Goal: Transaction & Acquisition: Book appointment/travel/reservation

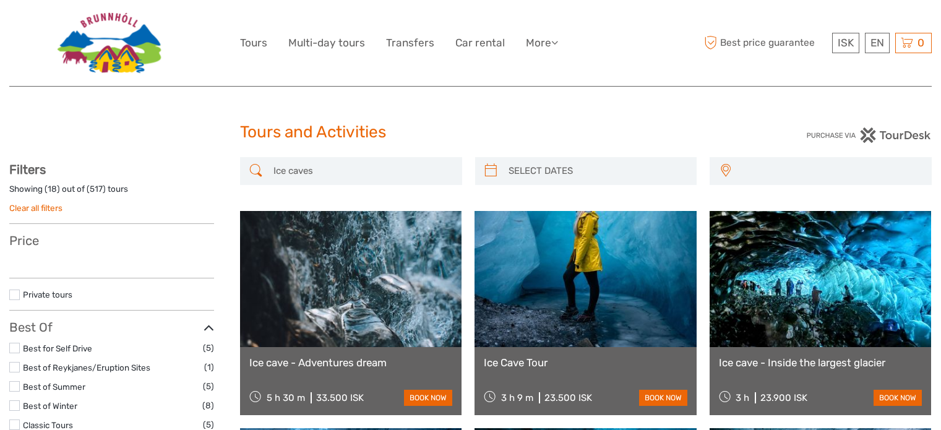
select select
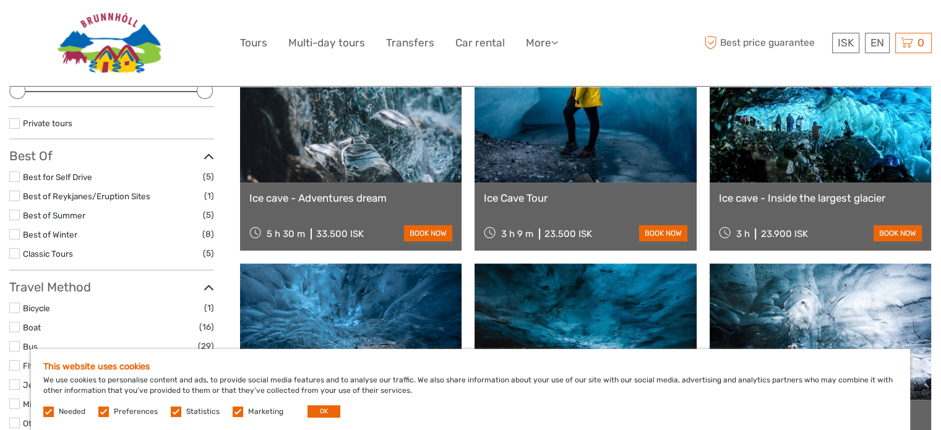
scroll to position [186, 0]
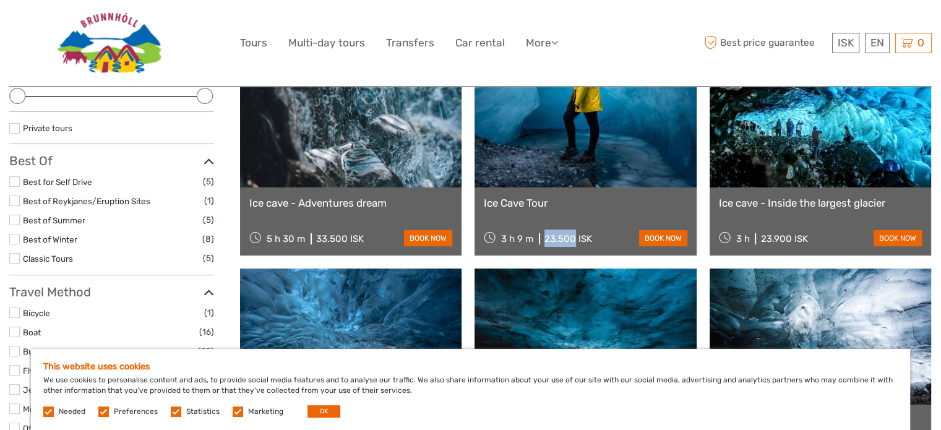
drag, startPoint x: 574, startPoint y: 236, endPoint x: 542, endPoint y: 236, distance: 31.5
click at [542, 236] on div "3 h 9 m 23.500 ISK" at bounding box center [538, 237] width 108 height 17
copy div "23.500"
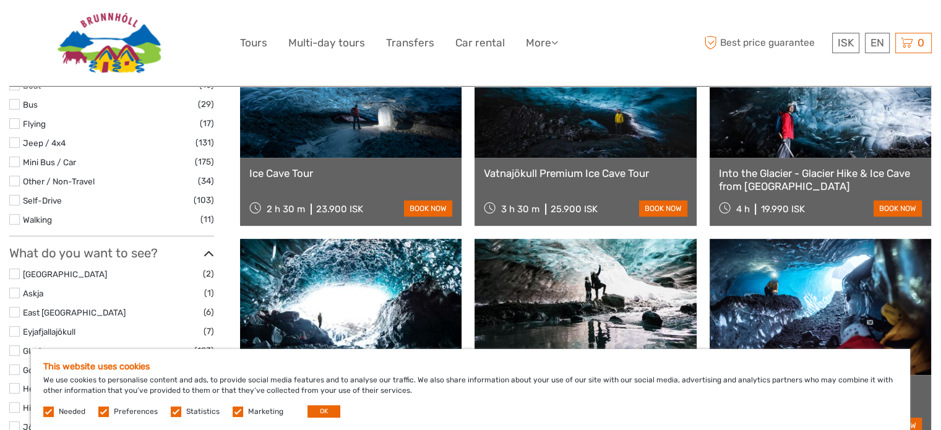
scroll to position [433, 0]
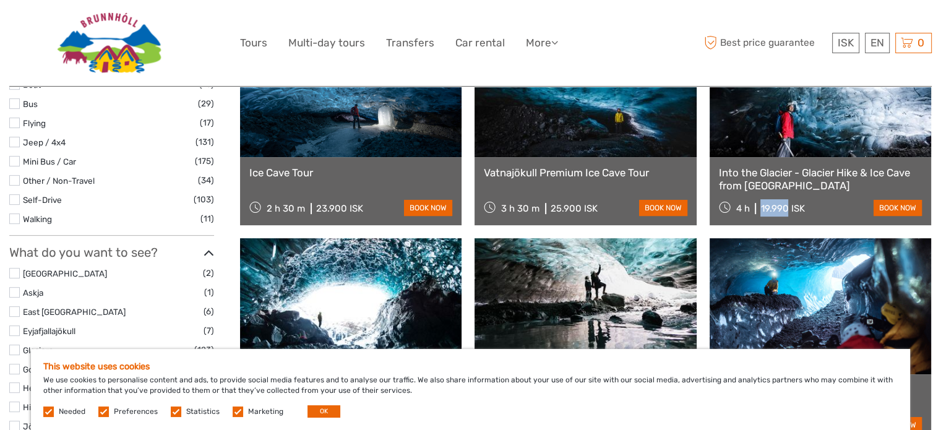
drag, startPoint x: 785, startPoint y: 207, endPoint x: 759, endPoint y: 210, distance: 26.7
click at [759, 210] on div "4 h 19.990 ISK" at bounding box center [762, 207] width 86 height 17
copy div "19.990"
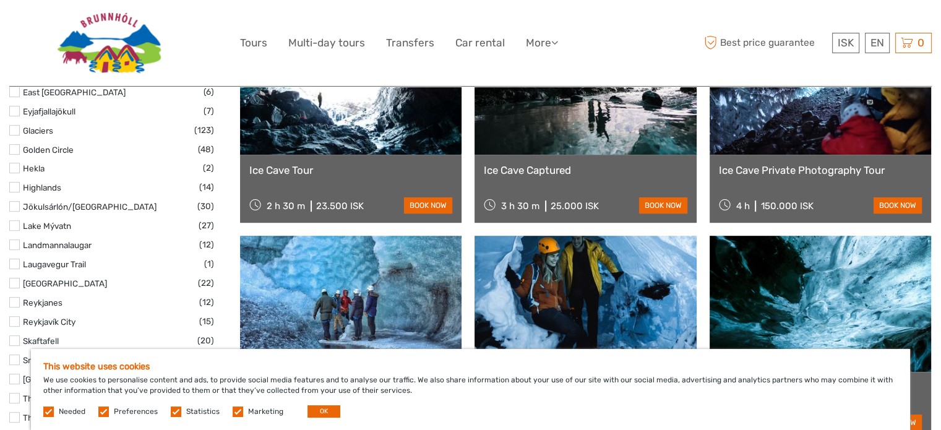
scroll to position [680, 0]
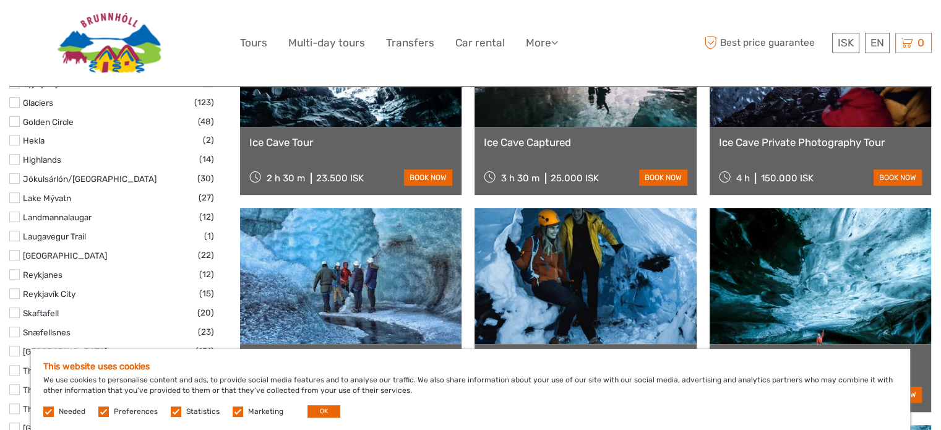
click at [46, 409] on label at bounding box center [48, 411] width 11 height 11
click at [100, 411] on label at bounding box center [103, 411] width 11 height 11
click at [0, 0] on input "checkbox" at bounding box center [0, 0] width 0 height 0
click at [173, 411] on label at bounding box center [176, 411] width 11 height 11
click at [0, 0] on input "checkbox" at bounding box center [0, 0] width 0 height 0
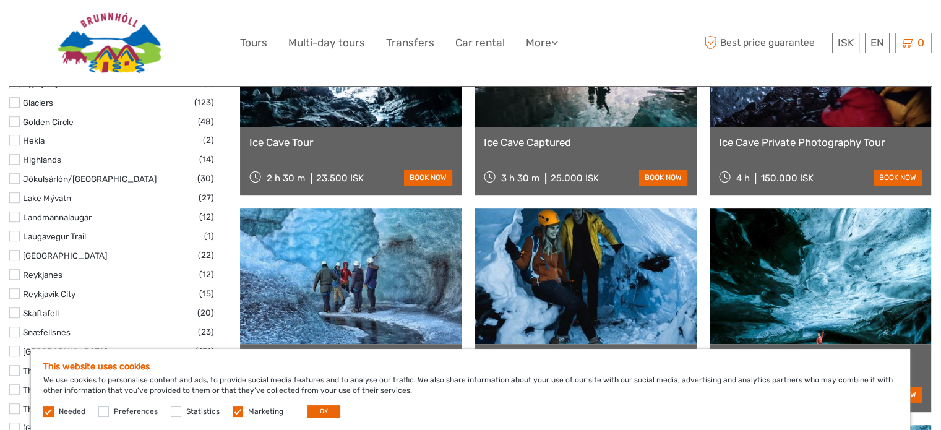
click at [233, 409] on label at bounding box center [238, 411] width 11 height 11
click at [0, 0] on input "checkbox" at bounding box center [0, 0] width 0 height 0
click at [307, 416] on button "OK" at bounding box center [323, 411] width 33 height 12
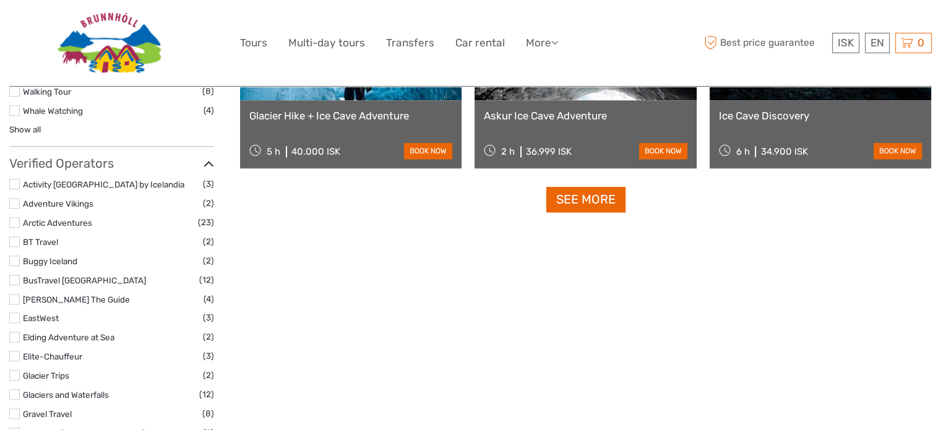
scroll to position [1360, 0]
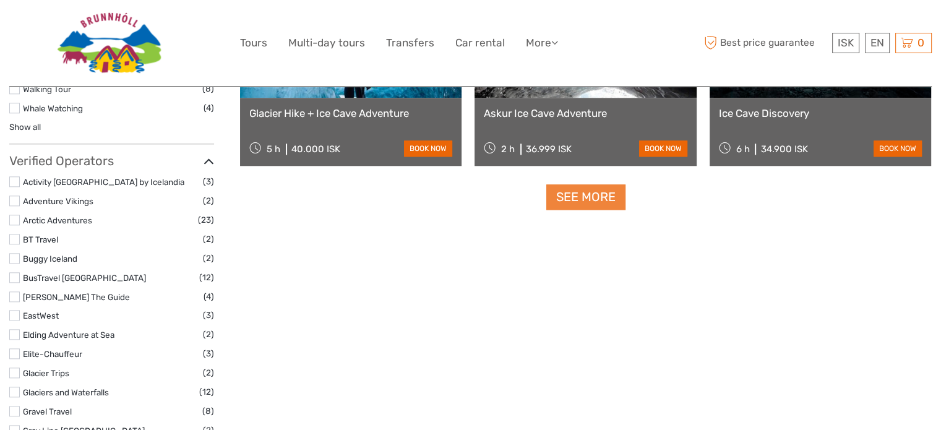
click at [579, 201] on link "See more" at bounding box center [585, 196] width 79 height 25
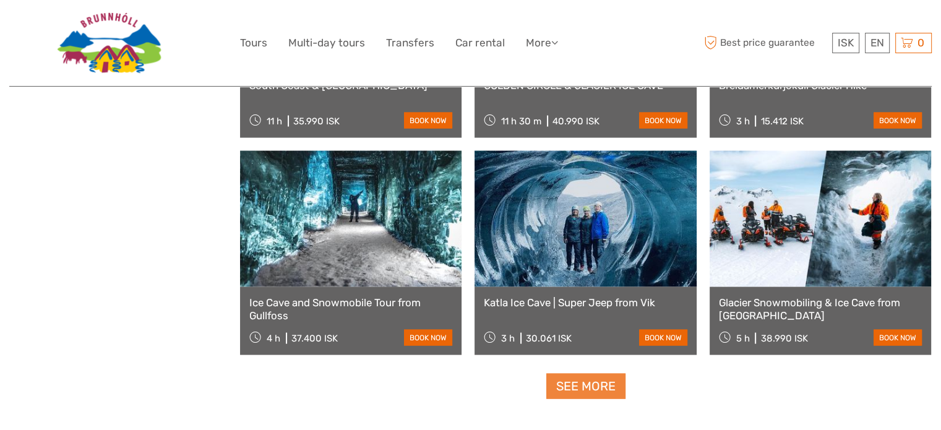
scroll to position [2535, 0]
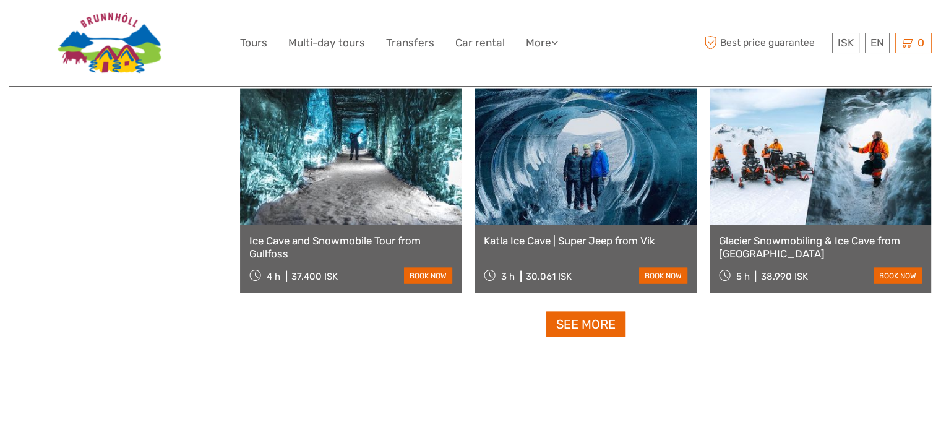
click at [581, 186] on link at bounding box center [584, 157] width 221 height 136
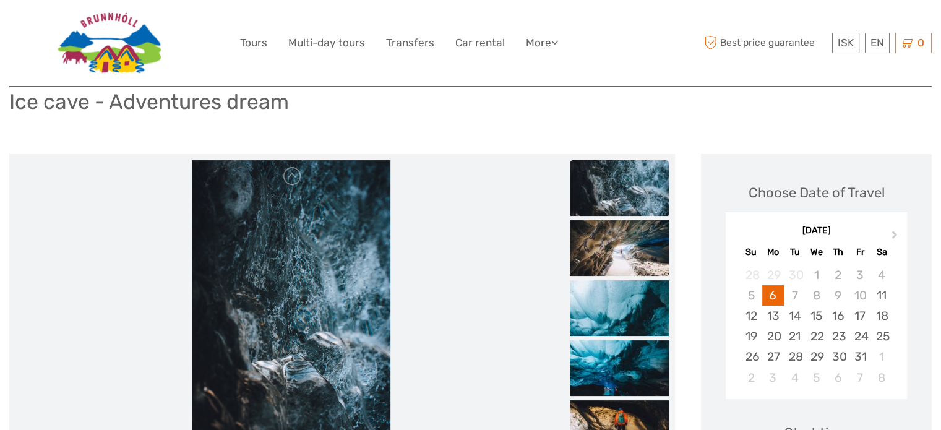
scroll to position [62, 0]
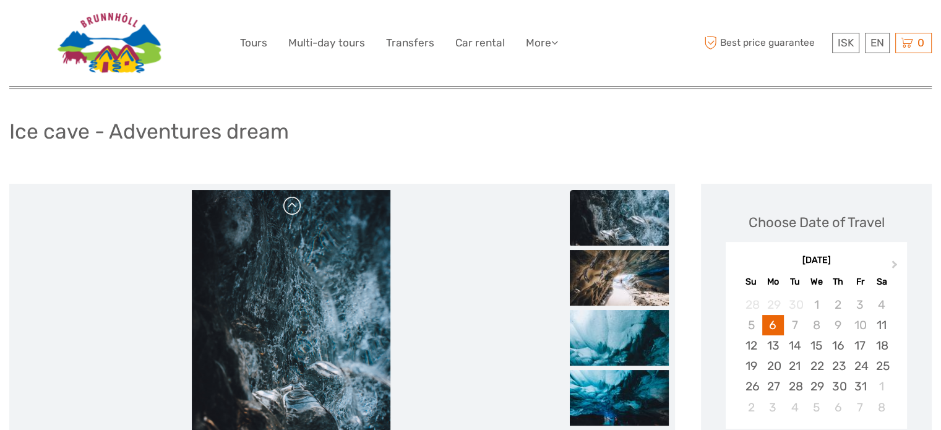
click at [287, 204] on link at bounding box center [293, 206] width 20 height 20
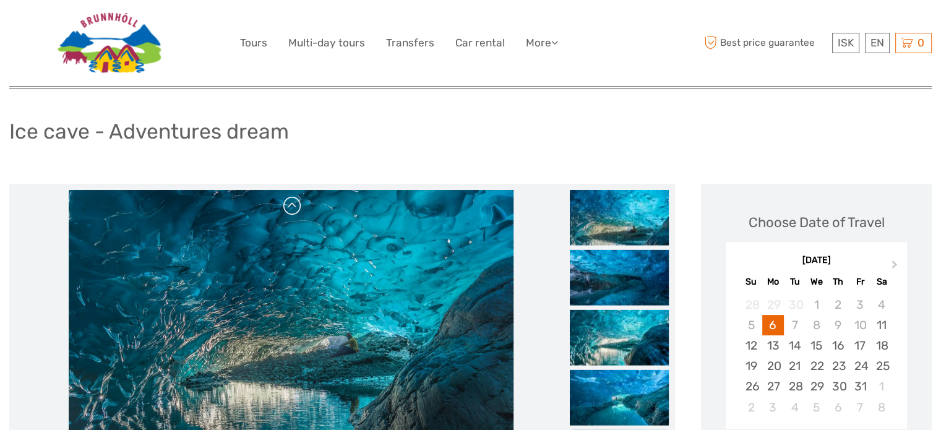
click at [287, 204] on link at bounding box center [293, 206] width 20 height 20
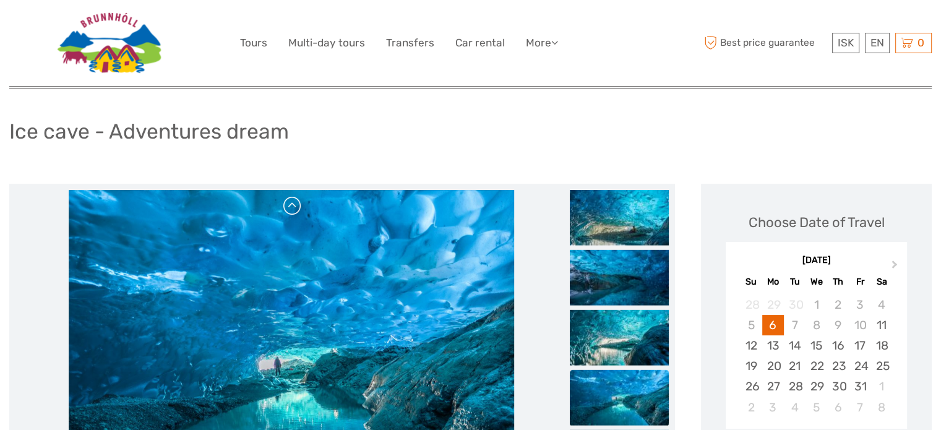
click at [287, 204] on link at bounding box center [293, 206] width 20 height 20
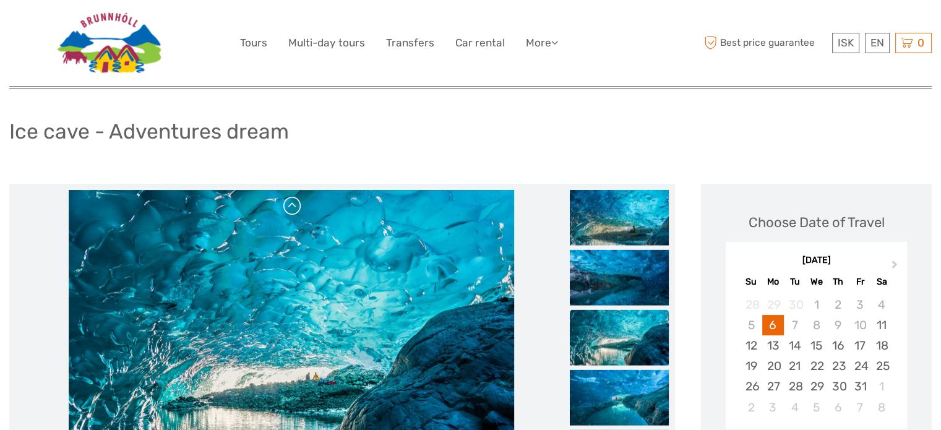
click at [287, 204] on link at bounding box center [293, 206] width 20 height 20
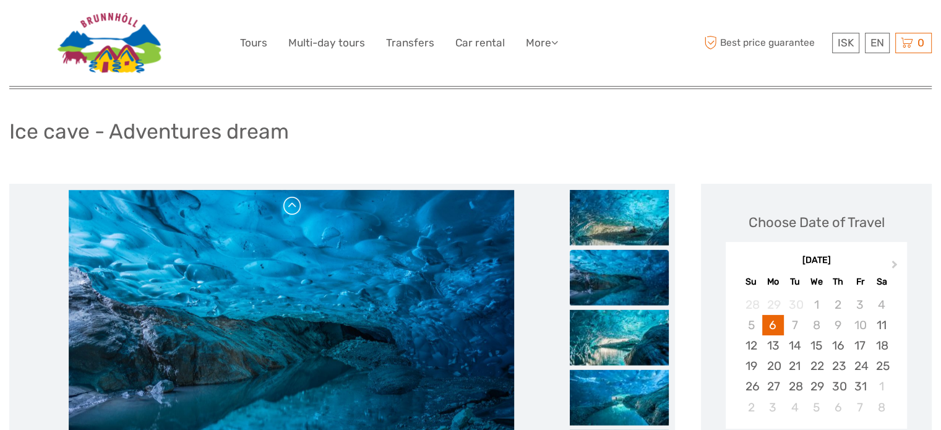
click at [287, 204] on link at bounding box center [293, 206] width 20 height 20
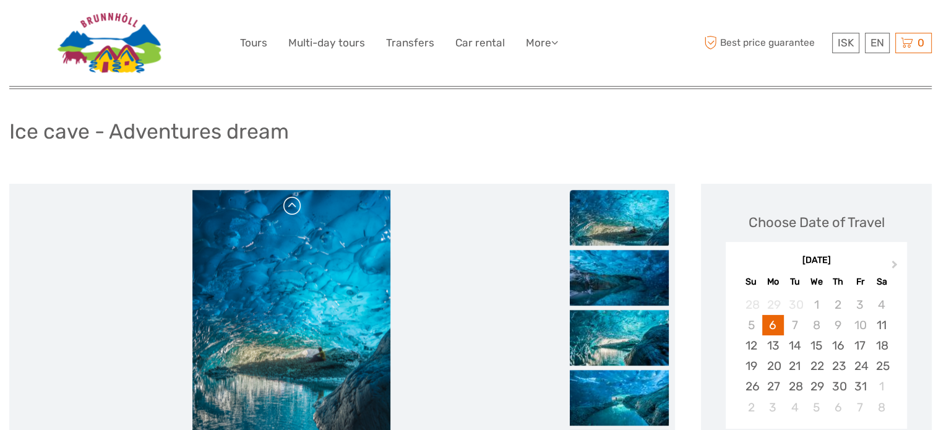
click at [287, 204] on link at bounding box center [293, 206] width 20 height 20
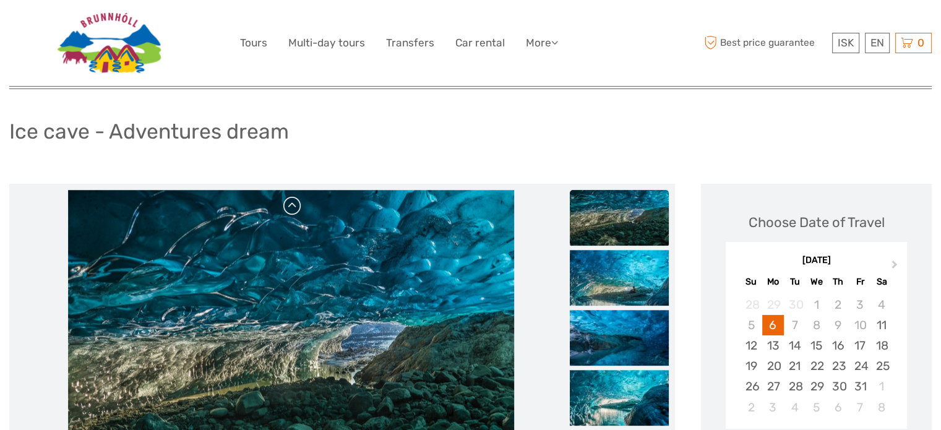
click at [287, 204] on link at bounding box center [293, 206] width 20 height 20
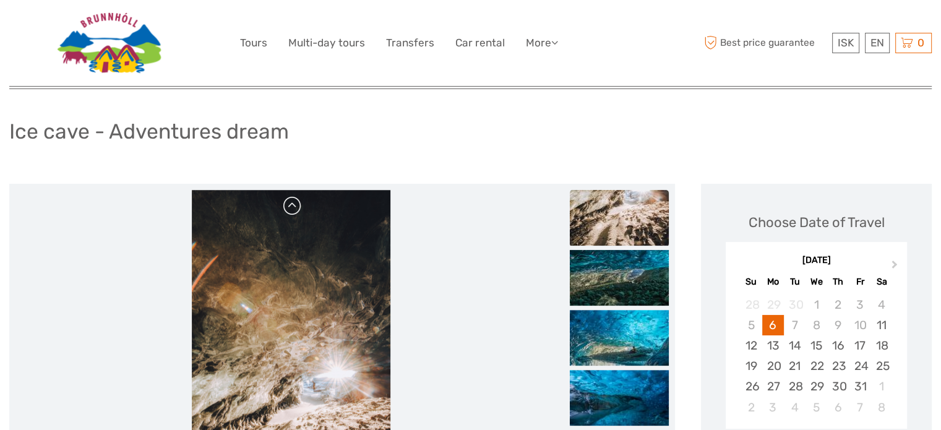
click at [287, 204] on link at bounding box center [293, 206] width 20 height 20
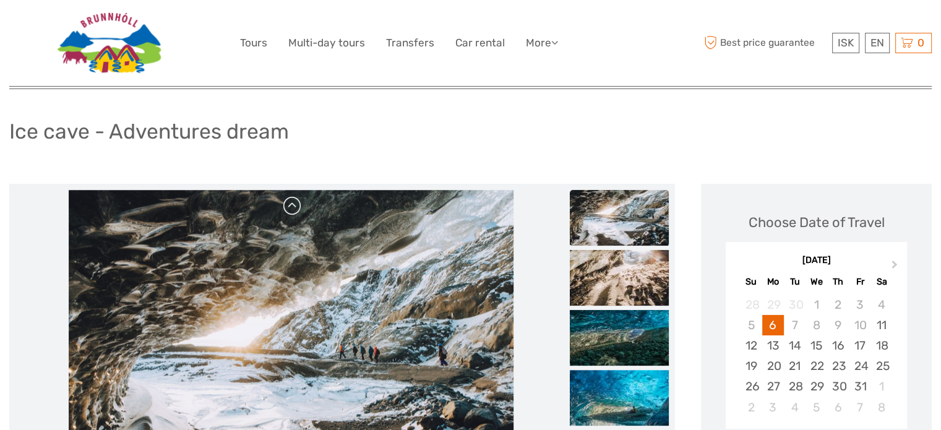
click at [287, 204] on link at bounding box center [293, 206] width 20 height 20
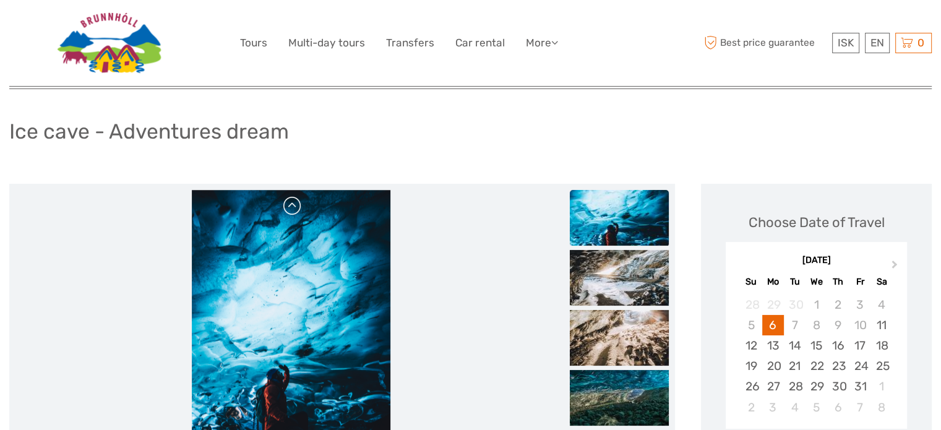
click at [287, 204] on link at bounding box center [293, 206] width 20 height 20
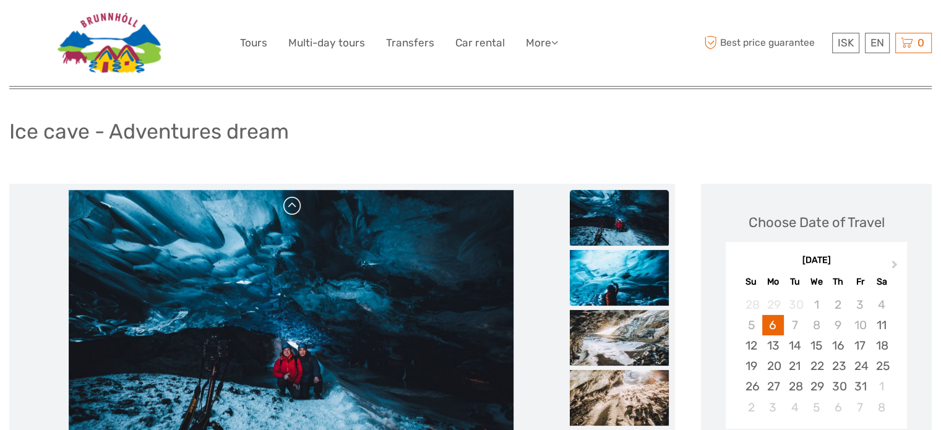
click at [287, 204] on link at bounding box center [293, 206] width 20 height 20
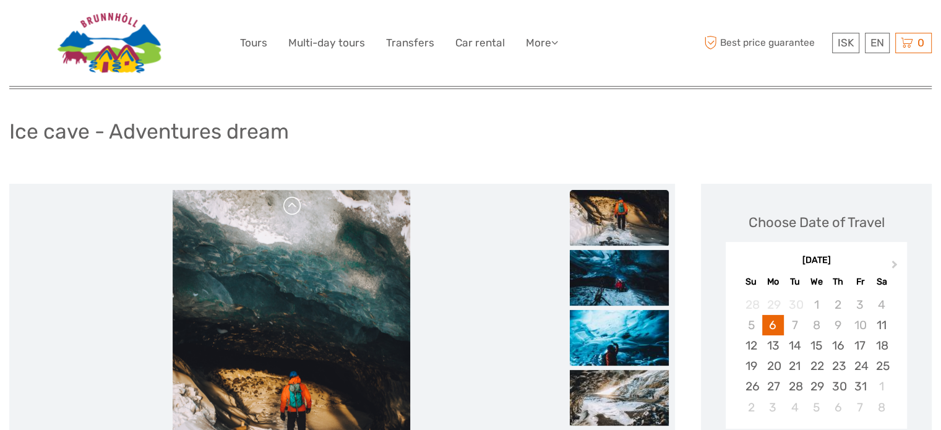
click at [287, 204] on link at bounding box center [293, 206] width 20 height 20
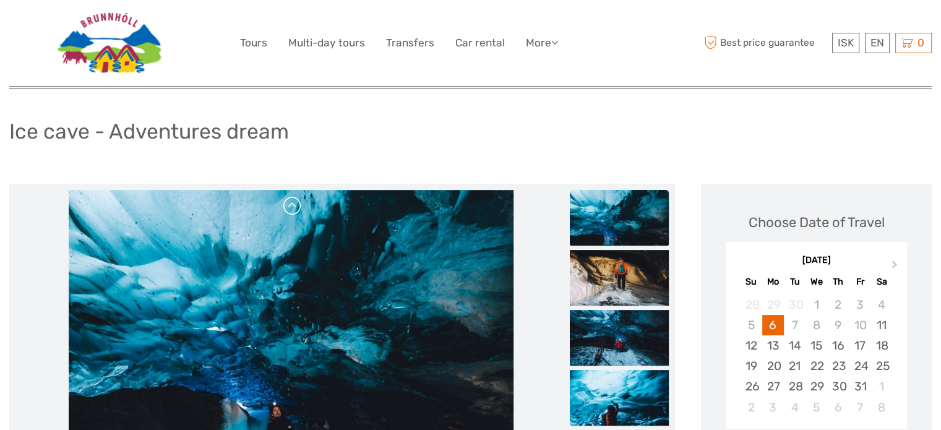
click at [287, 204] on link at bounding box center [293, 206] width 20 height 20
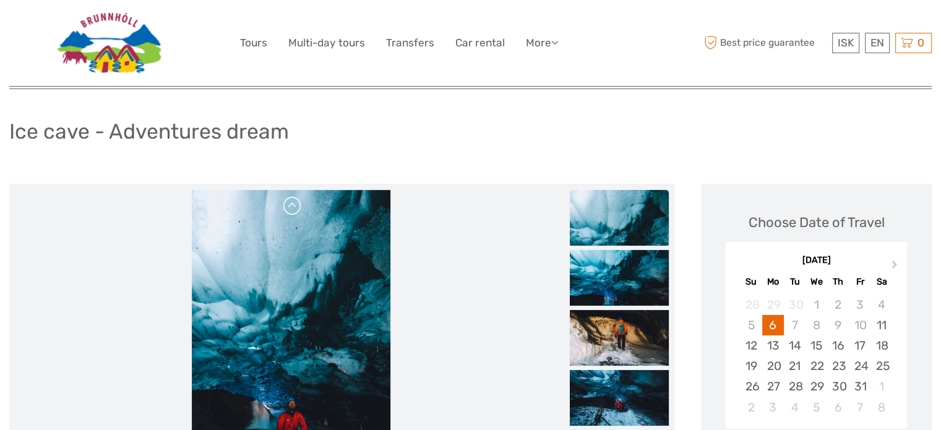
click at [287, 204] on link at bounding box center [293, 206] width 20 height 20
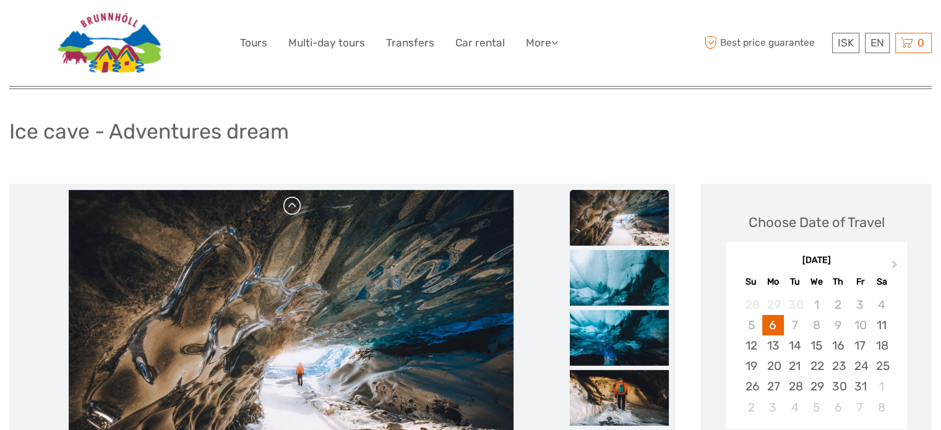
click at [287, 204] on link at bounding box center [293, 206] width 20 height 20
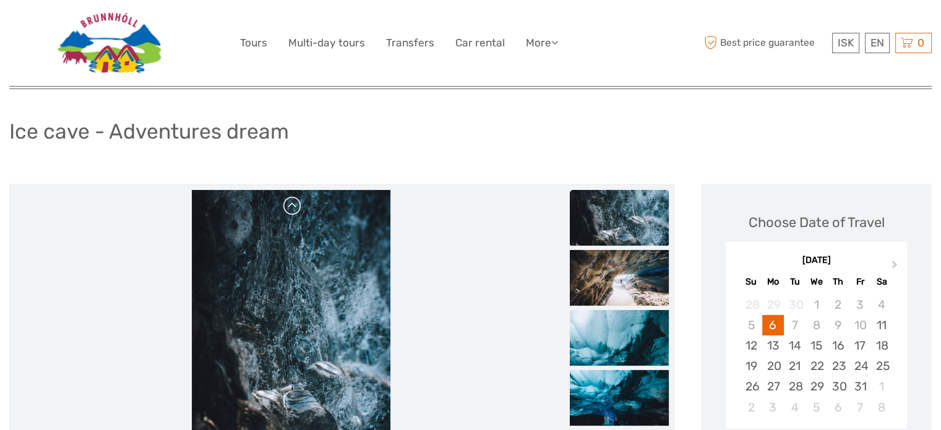
click at [287, 204] on link at bounding box center [293, 206] width 20 height 20
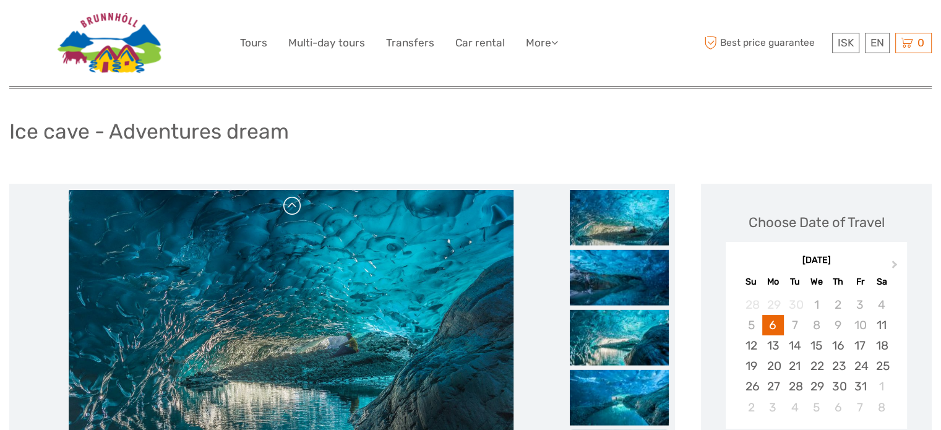
click at [287, 204] on div at bounding box center [290, 338] width 551 height 297
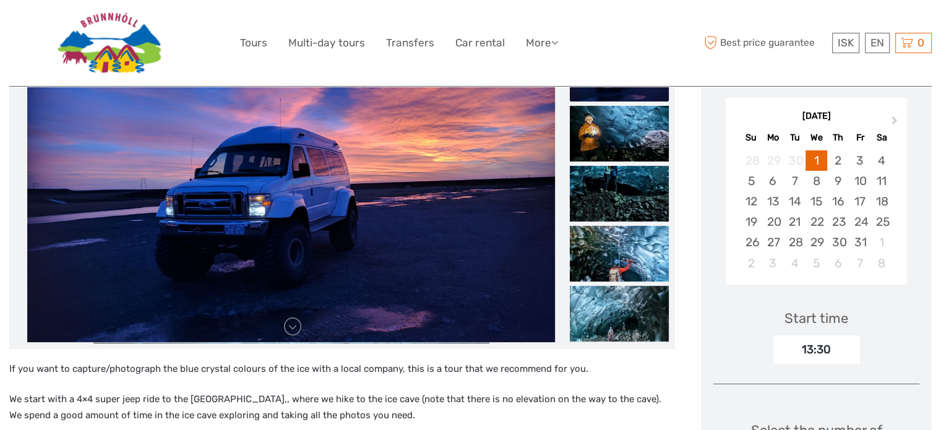
scroll to position [186, 0]
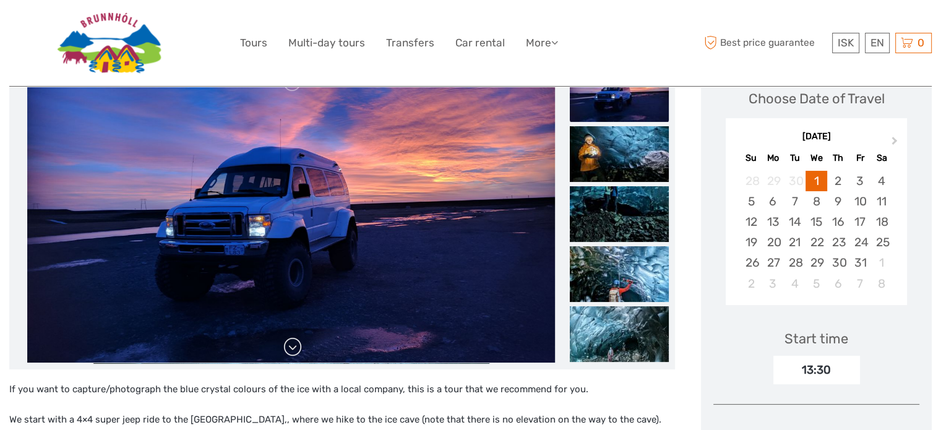
click at [294, 349] on link at bounding box center [293, 347] width 20 height 20
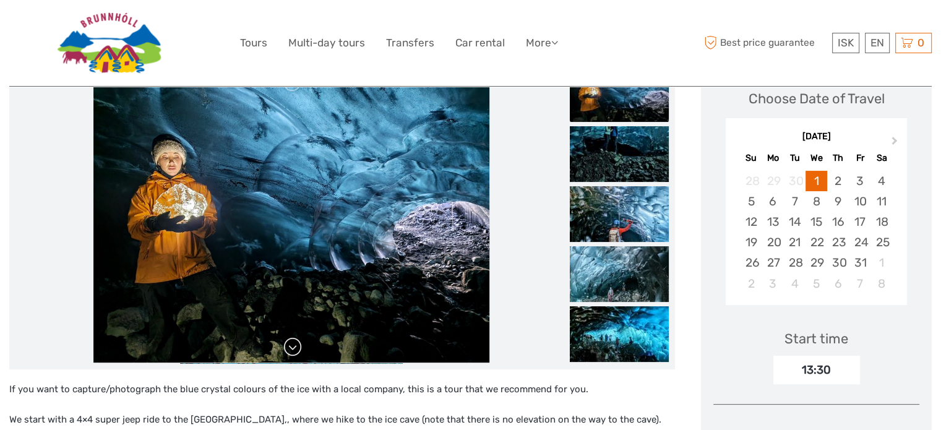
click at [292, 348] on link at bounding box center [293, 347] width 20 height 20
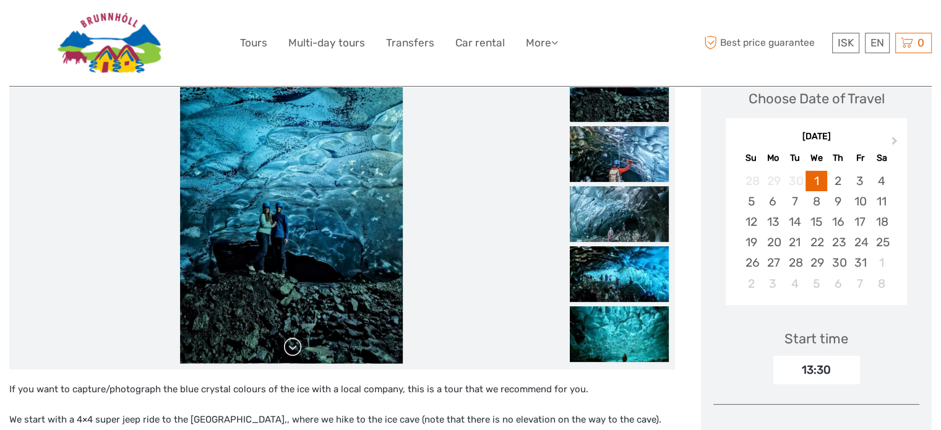
click at [292, 348] on link at bounding box center [293, 347] width 20 height 20
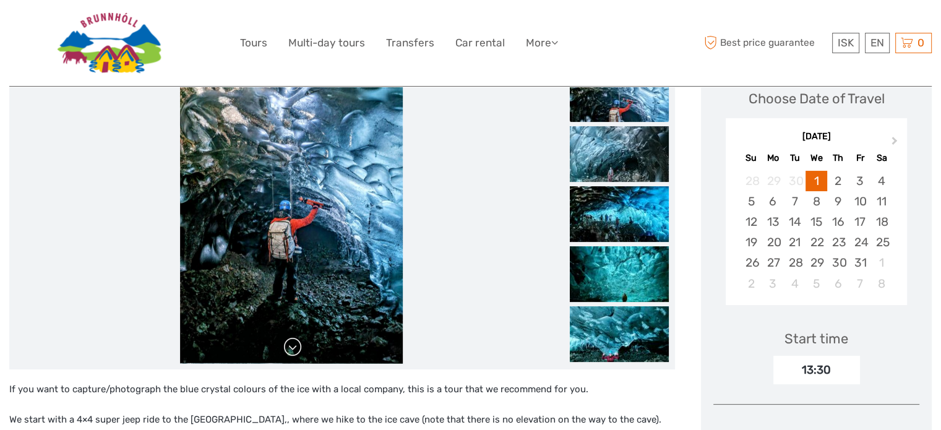
click at [292, 348] on link at bounding box center [293, 347] width 20 height 20
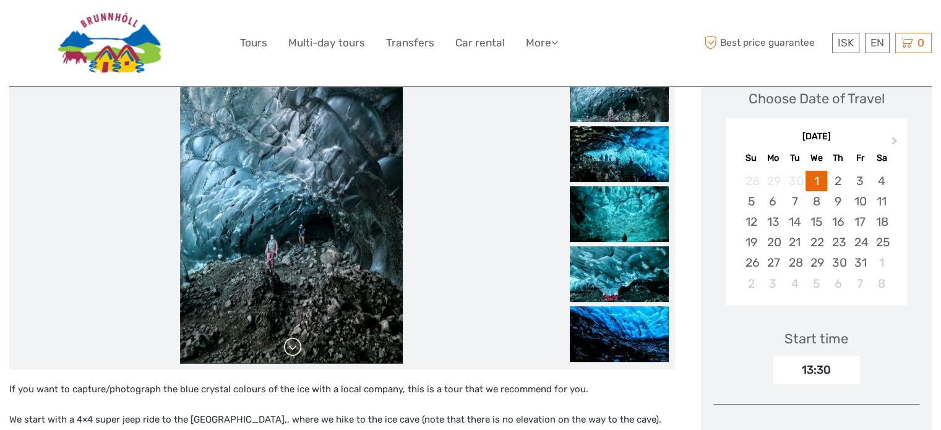
click at [292, 348] on link at bounding box center [293, 347] width 20 height 20
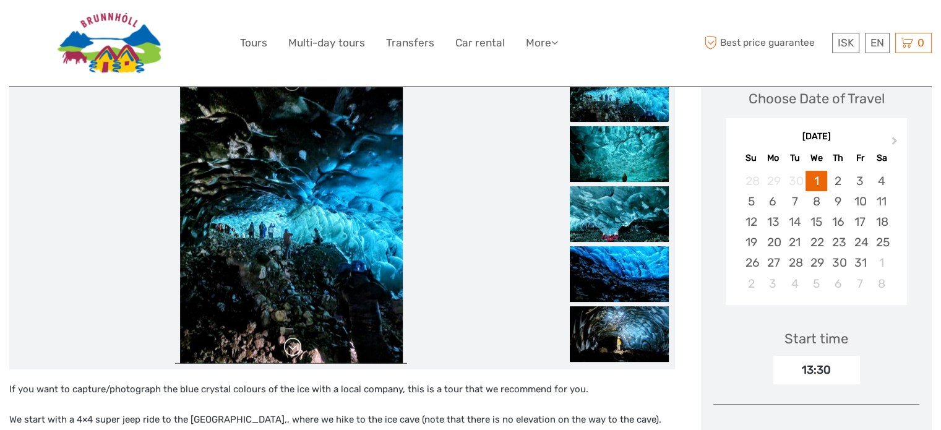
click at [292, 348] on link at bounding box center [293, 347] width 20 height 20
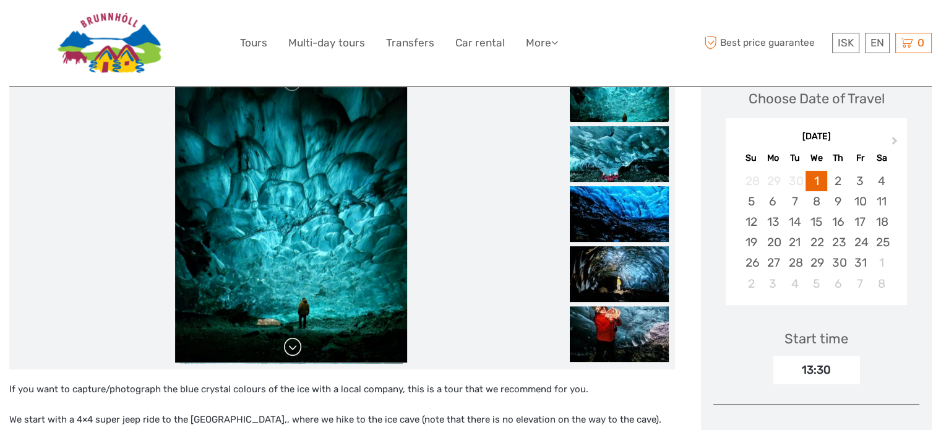
click at [292, 348] on link at bounding box center [293, 347] width 20 height 20
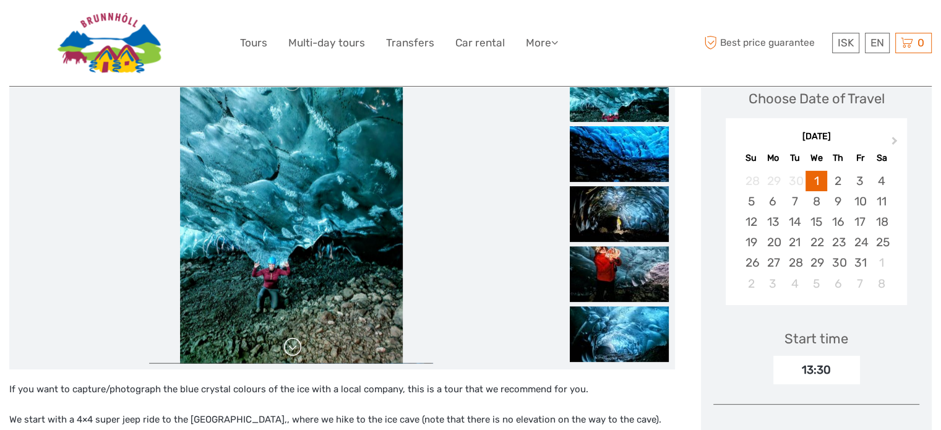
click at [292, 348] on link at bounding box center [293, 347] width 20 height 20
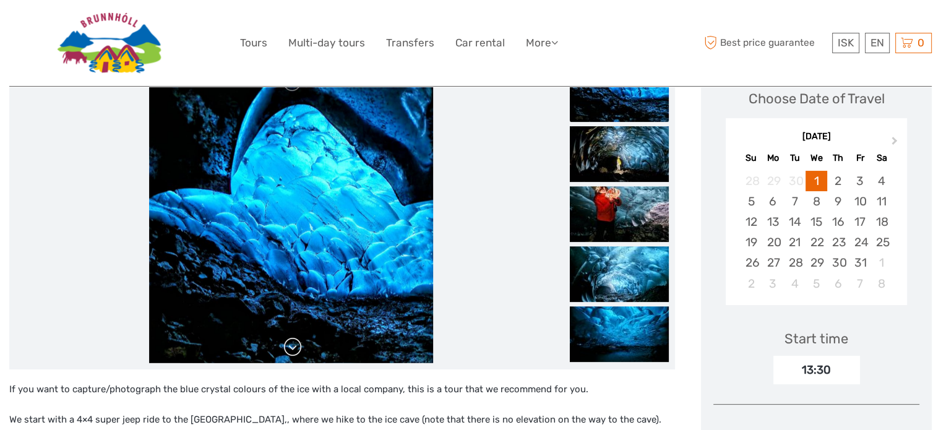
click at [292, 348] on link at bounding box center [293, 347] width 20 height 20
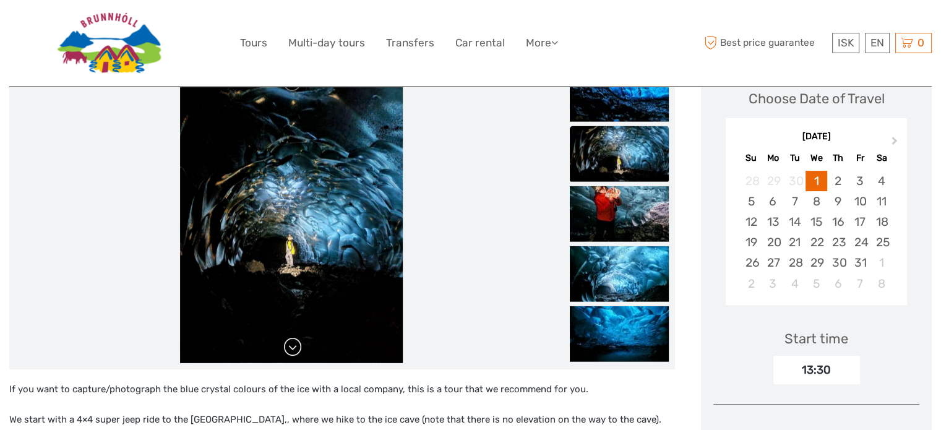
click at [292, 348] on link at bounding box center [293, 347] width 20 height 20
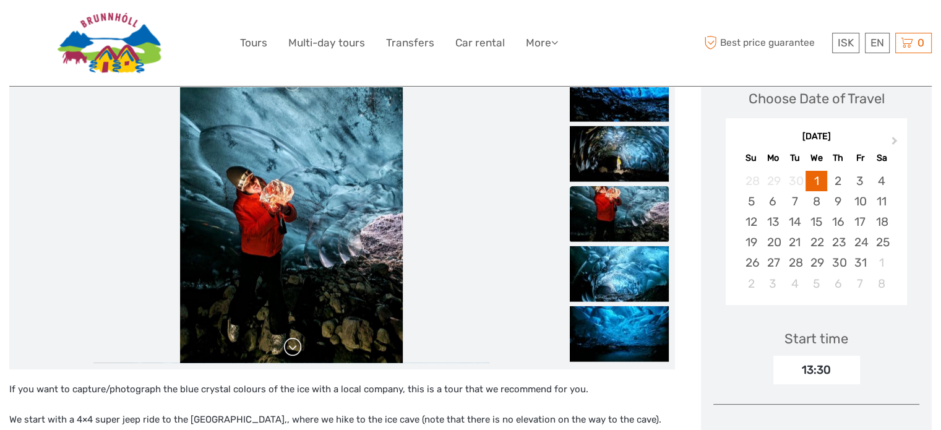
click at [292, 348] on link at bounding box center [293, 347] width 20 height 20
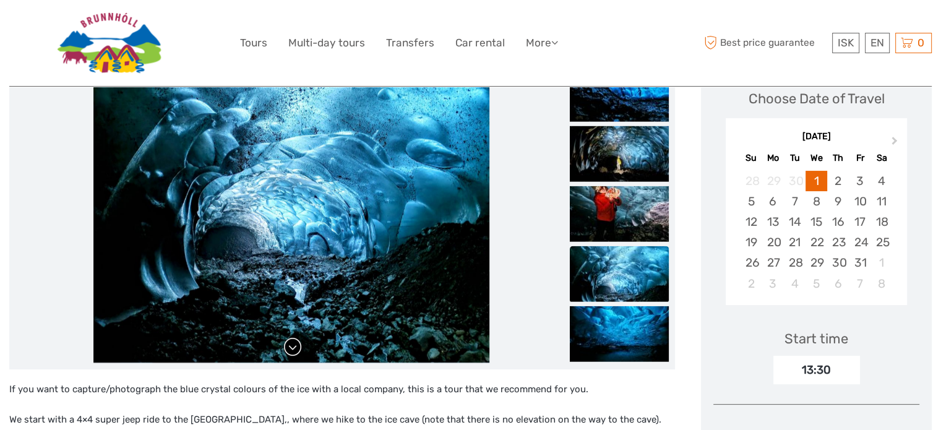
click at [292, 348] on link at bounding box center [293, 347] width 20 height 20
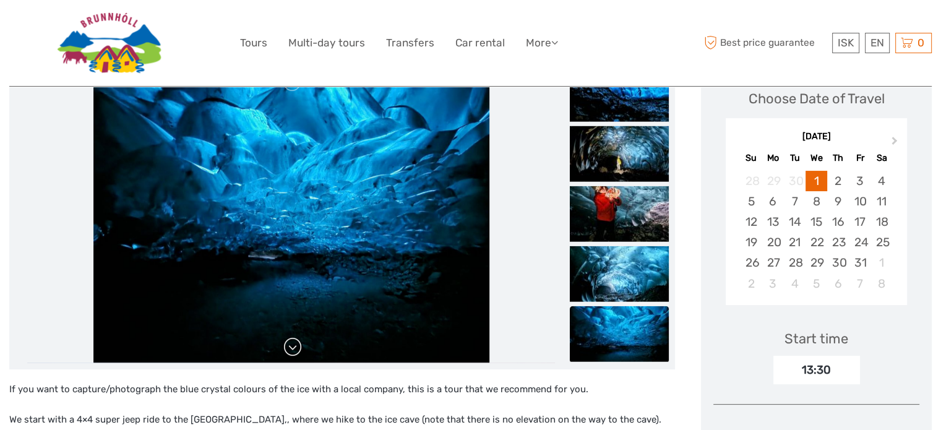
click at [292, 348] on link at bounding box center [293, 347] width 20 height 20
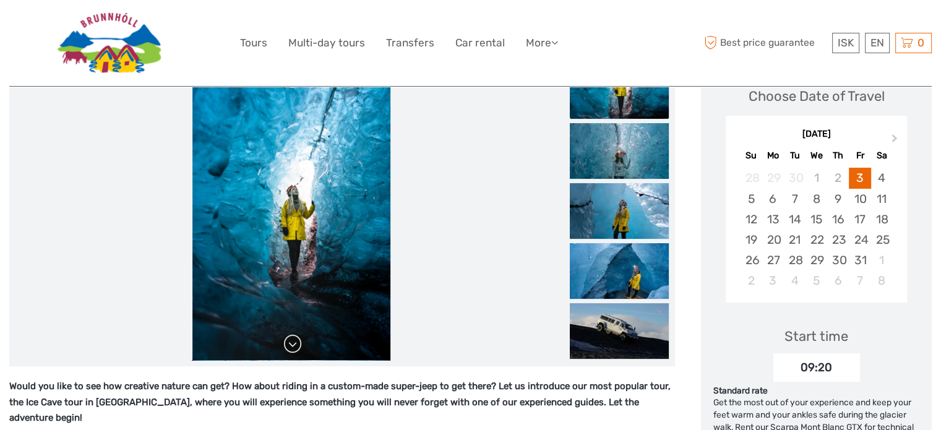
click at [295, 349] on link at bounding box center [293, 344] width 20 height 20
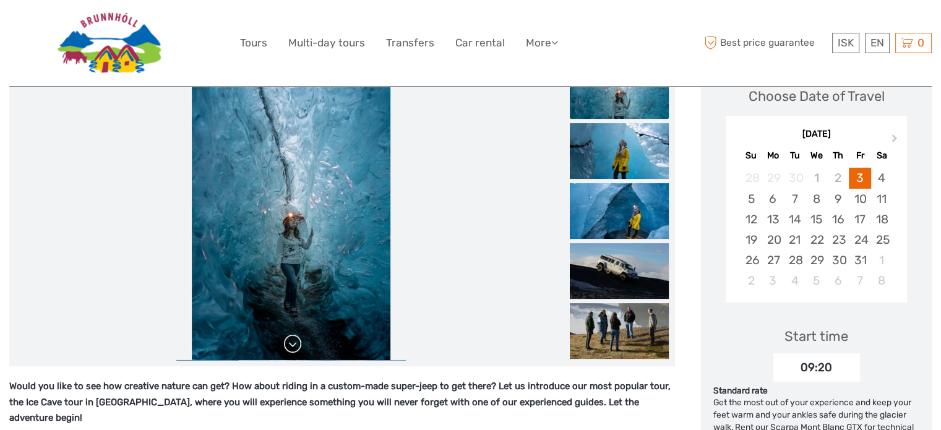
click at [295, 349] on link at bounding box center [293, 344] width 20 height 20
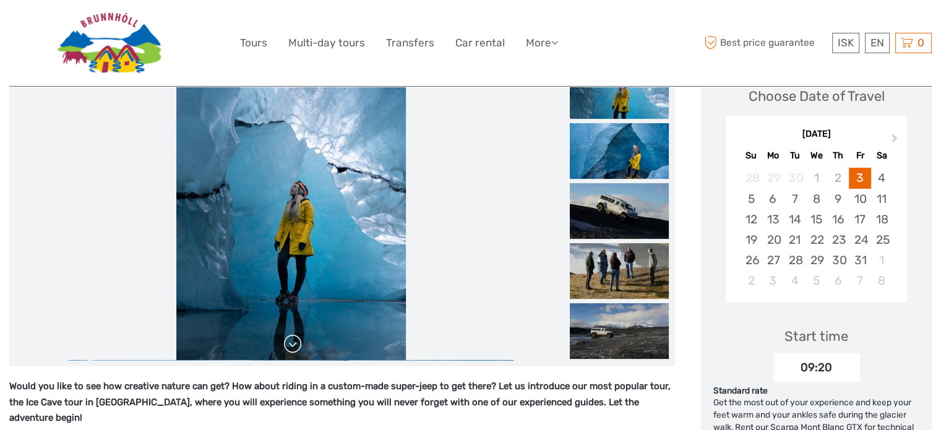
click at [295, 349] on link at bounding box center [293, 344] width 20 height 20
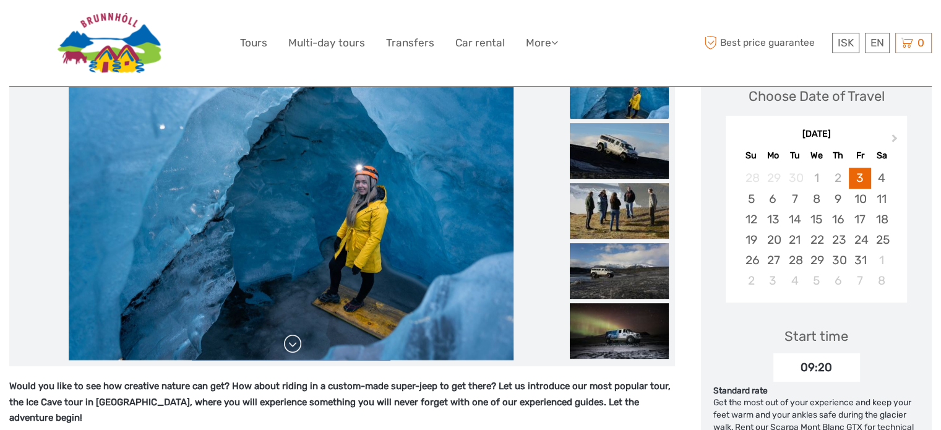
click at [295, 349] on link at bounding box center [293, 344] width 20 height 20
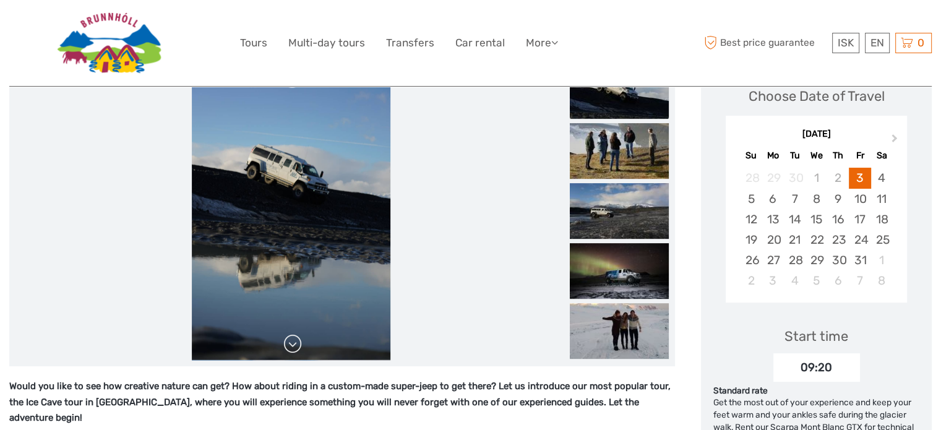
click at [295, 349] on link at bounding box center [293, 344] width 20 height 20
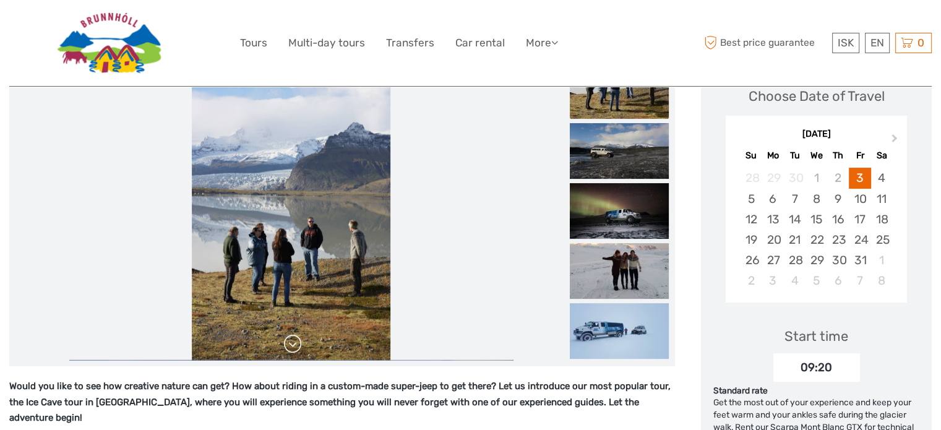
click at [295, 349] on link at bounding box center [293, 344] width 20 height 20
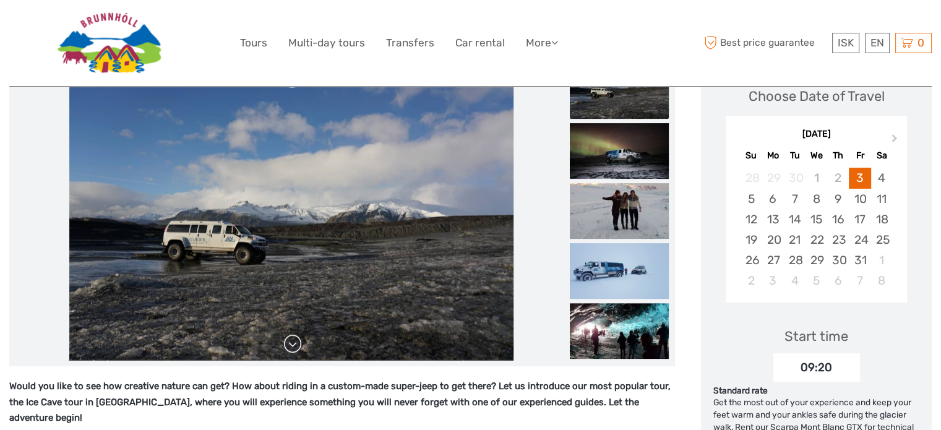
click at [295, 349] on link at bounding box center [293, 344] width 20 height 20
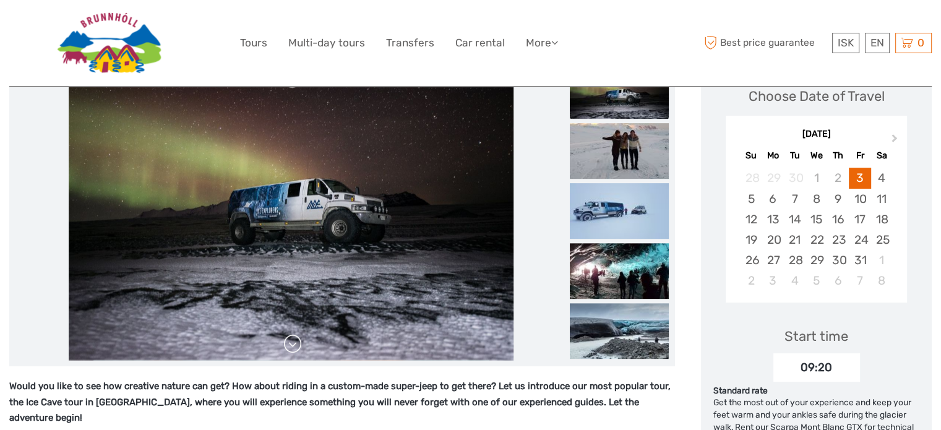
click at [295, 349] on link at bounding box center [293, 344] width 20 height 20
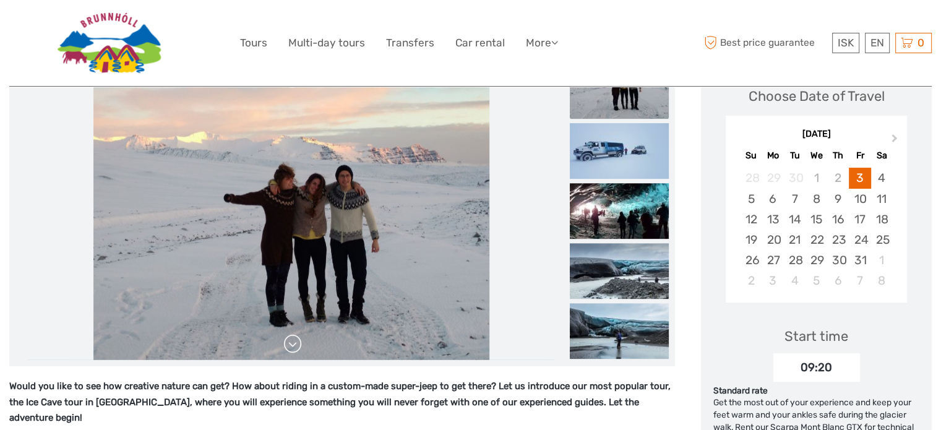
click at [295, 349] on link at bounding box center [293, 344] width 20 height 20
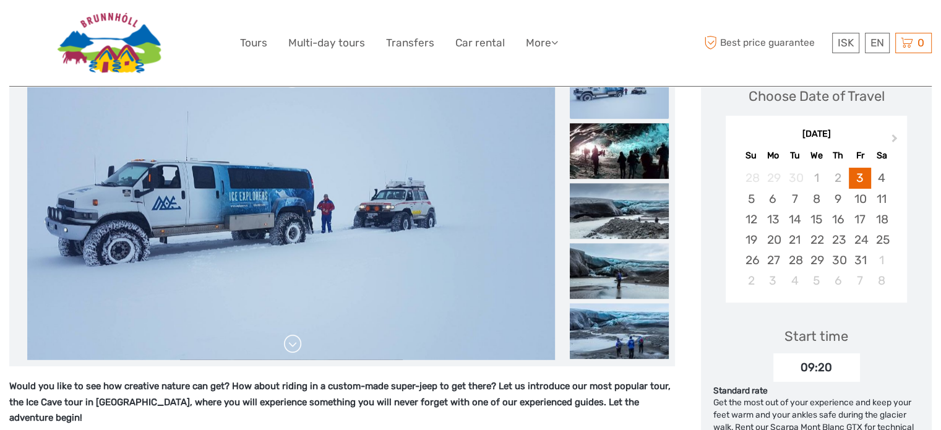
click at [293, 344] on link at bounding box center [293, 344] width 20 height 20
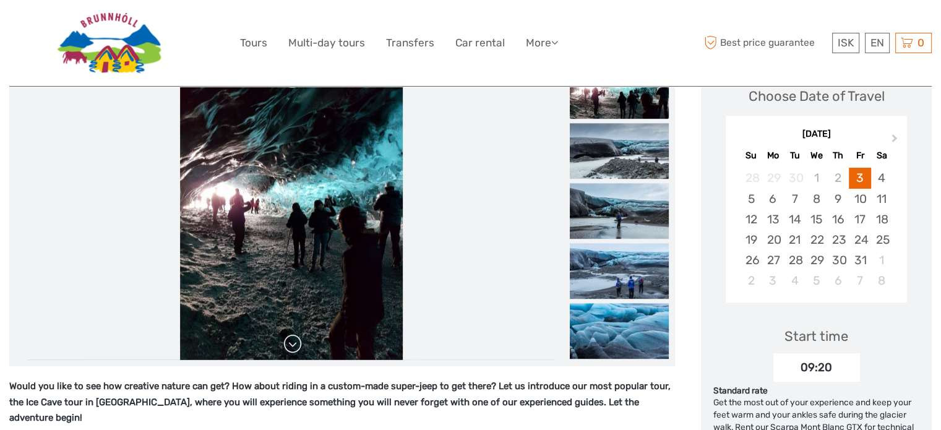
click at [293, 344] on link at bounding box center [293, 344] width 20 height 20
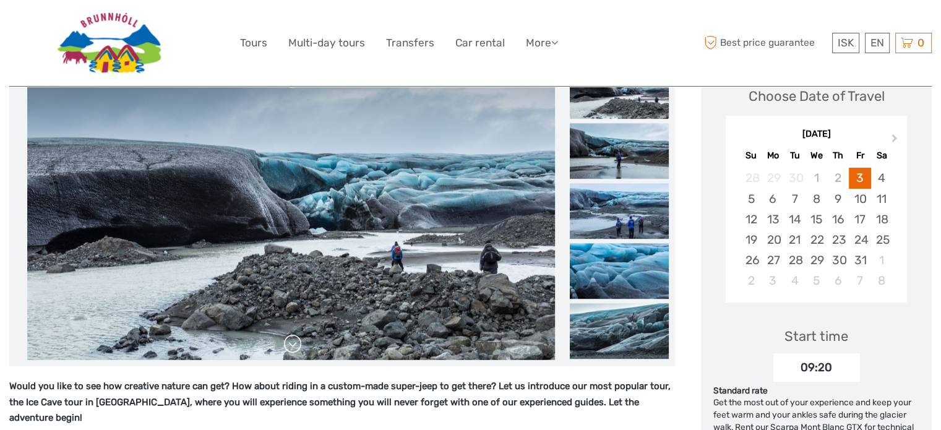
click at [293, 344] on link at bounding box center [293, 344] width 20 height 20
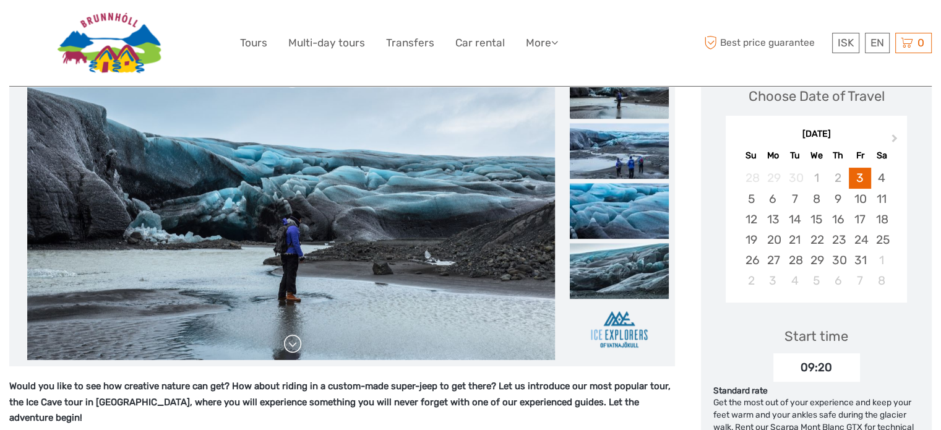
click at [293, 344] on link at bounding box center [293, 344] width 20 height 20
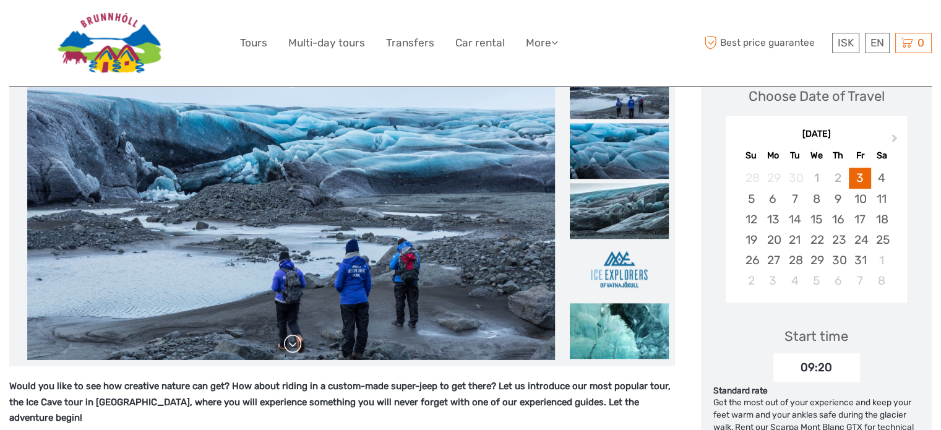
click at [293, 344] on link at bounding box center [293, 344] width 20 height 20
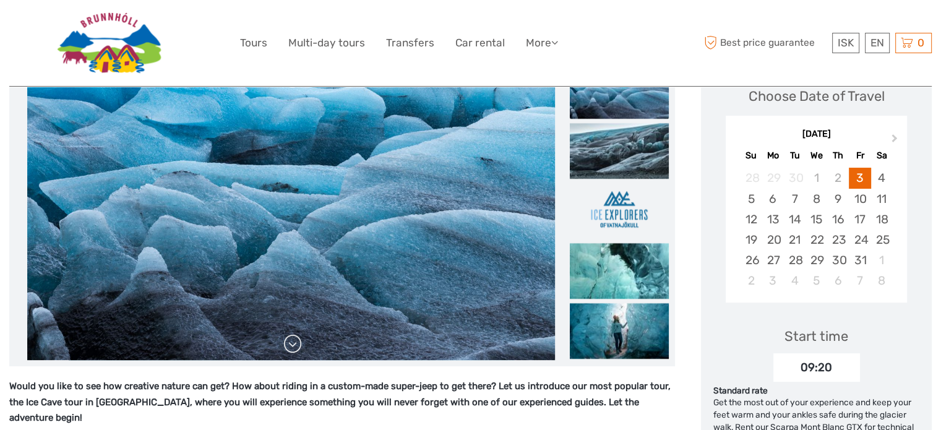
click at [293, 344] on link at bounding box center [293, 344] width 20 height 20
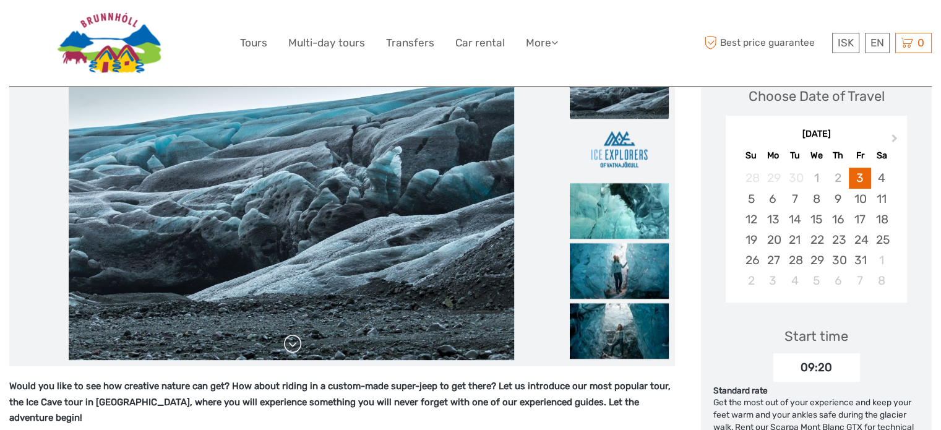
click at [293, 344] on link at bounding box center [293, 344] width 20 height 20
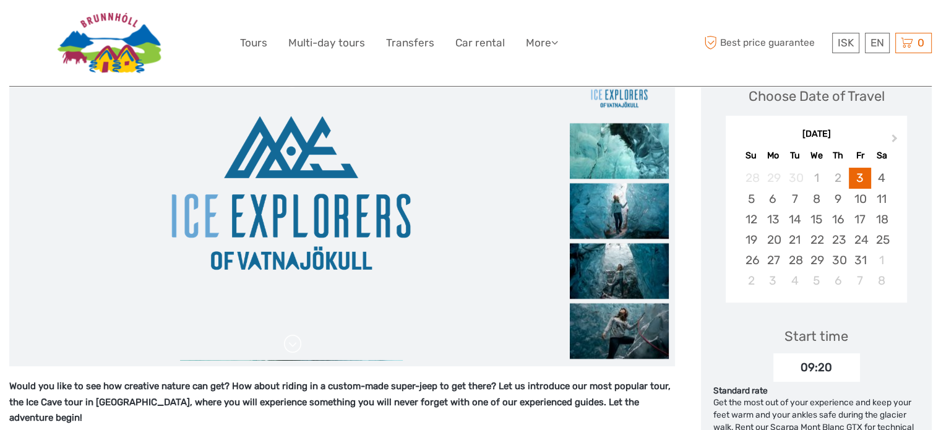
click at [293, 344] on link at bounding box center [293, 344] width 20 height 20
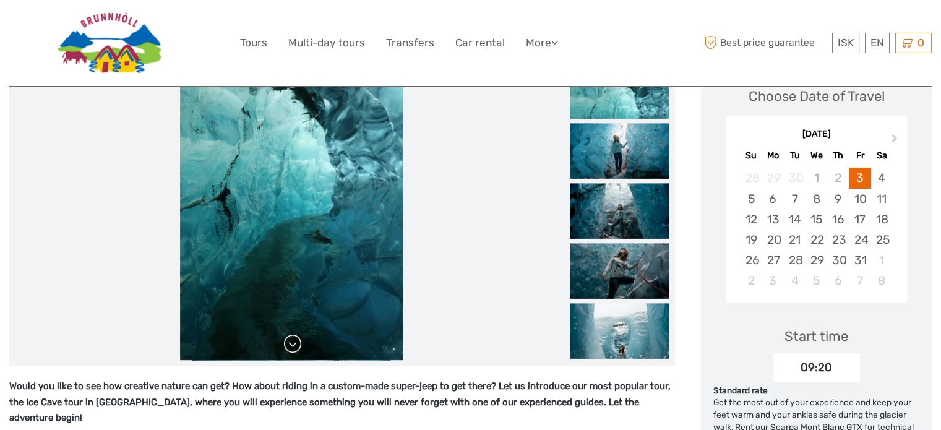
click at [293, 344] on link at bounding box center [293, 344] width 20 height 20
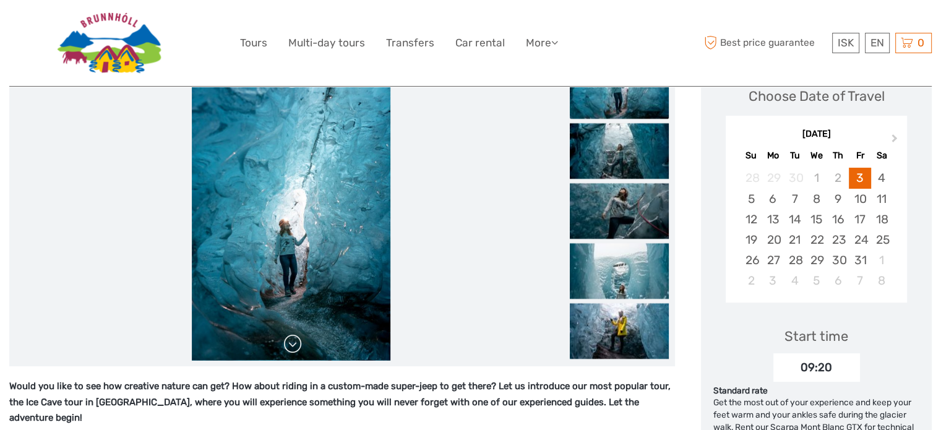
click at [293, 344] on link at bounding box center [293, 344] width 20 height 20
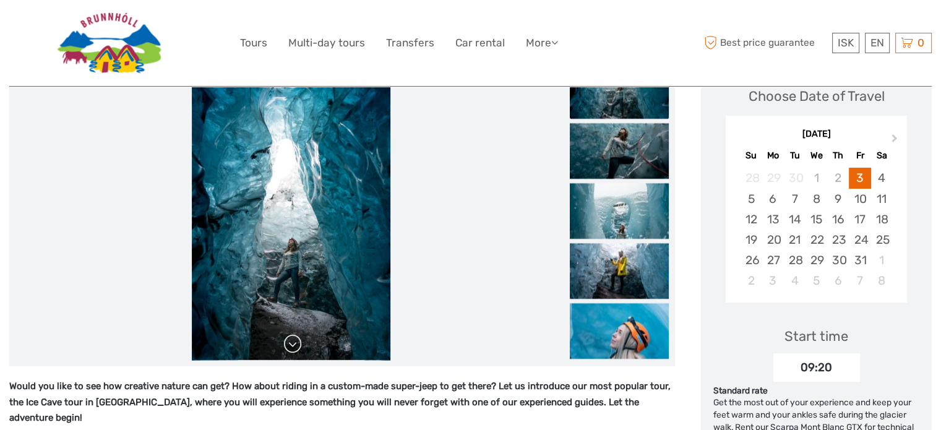
click at [293, 344] on link at bounding box center [293, 344] width 20 height 20
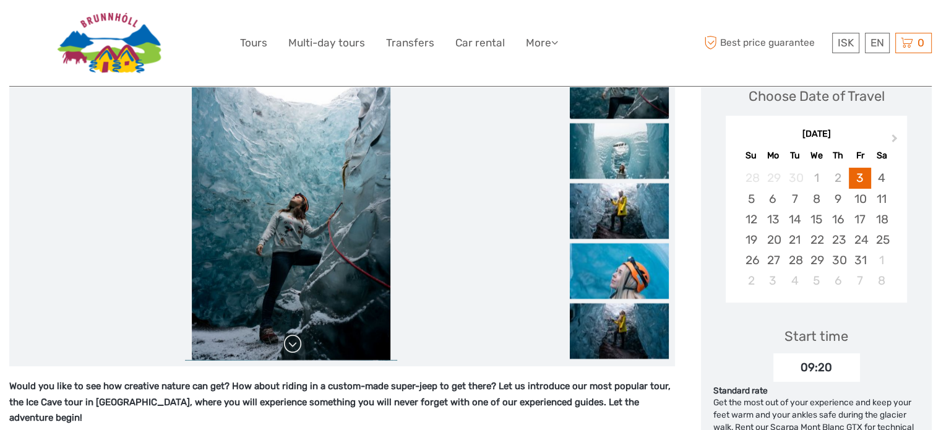
click at [293, 344] on link at bounding box center [293, 344] width 20 height 20
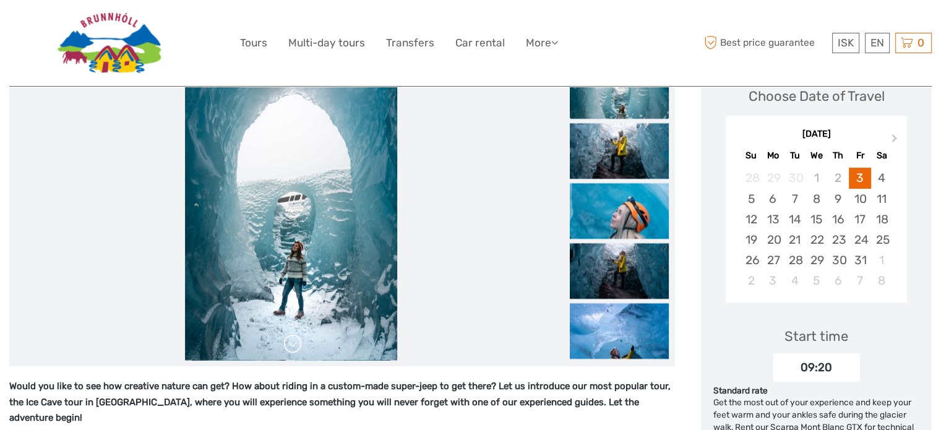
click at [293, 344] on link at bounding box center [293, 344] width 20 height 20
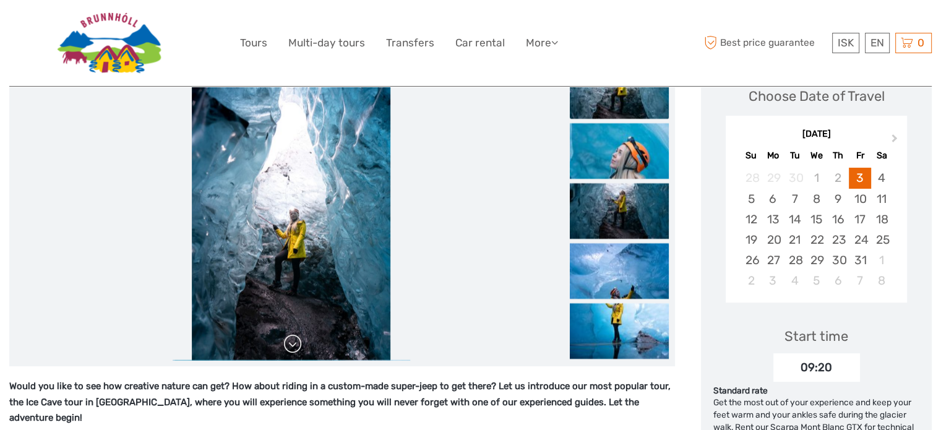
click at [293, 344] on link at bounding box center [293, 344] width 20 height 20
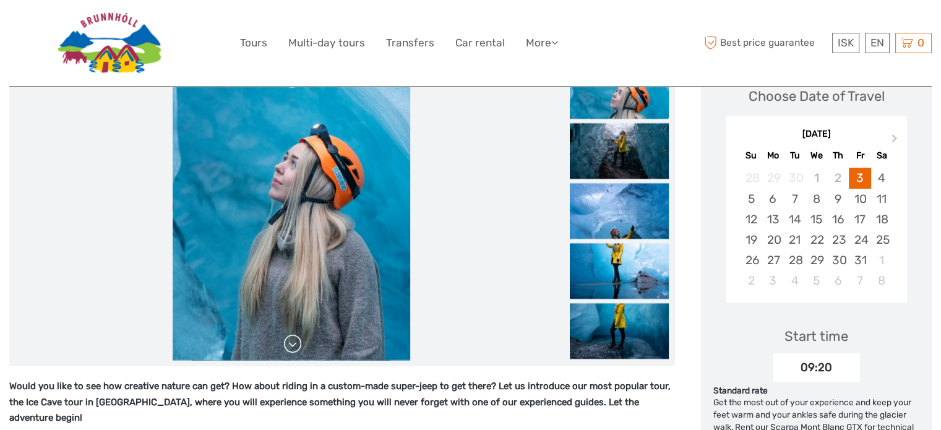
click at [293, 344] on link at bounding box center [293, 344] width 20 height 20
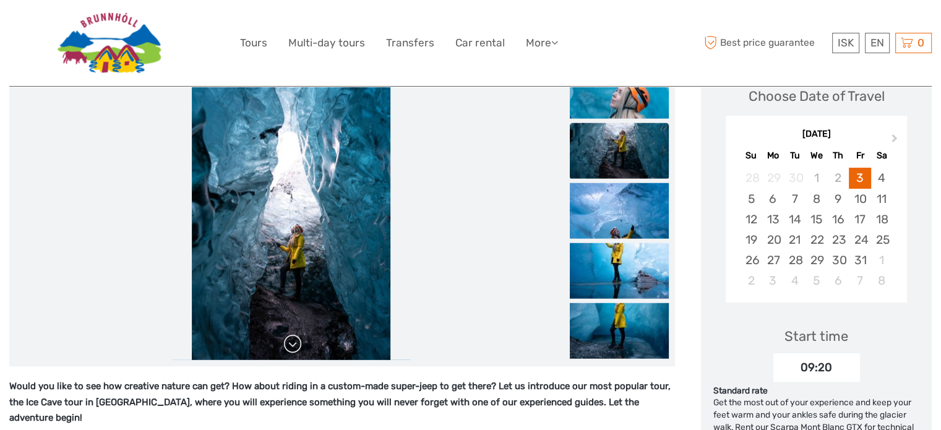
click at [293, 344] on link at bounding box center [293, 344] width 20 height 20
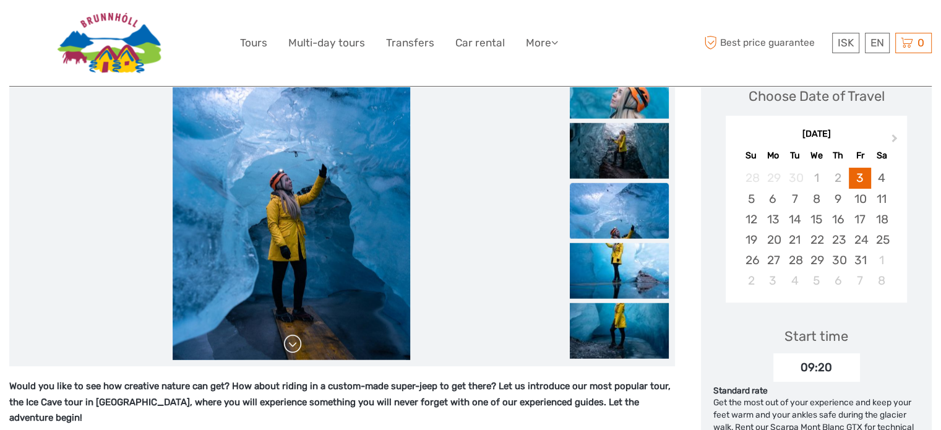
click at [293, 344] on link at bounding box center [293, 344] width 20 height 20
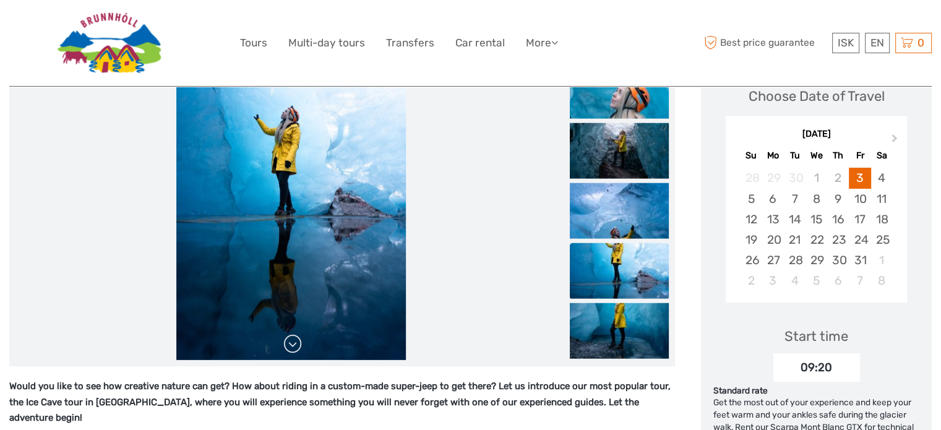
click at [293, 344] on link at bounding box center [293, 344] width 20 height 20
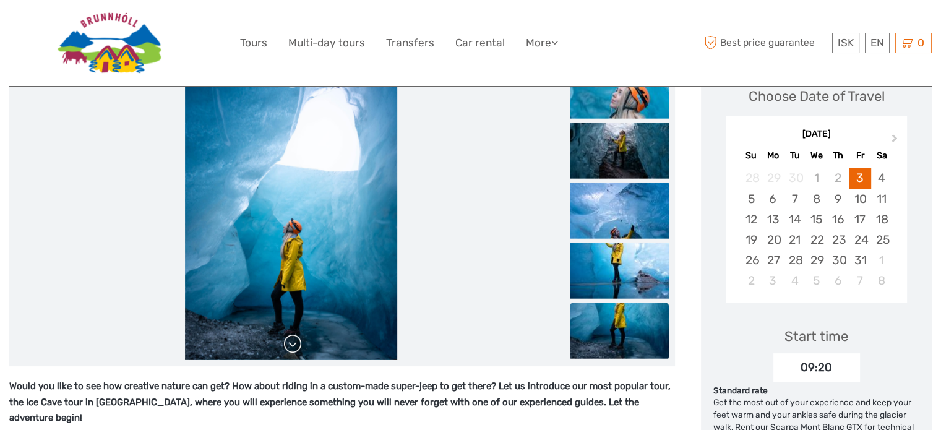
click at [293, 344] on link at bounding box center [293, 344] width 20 height 20
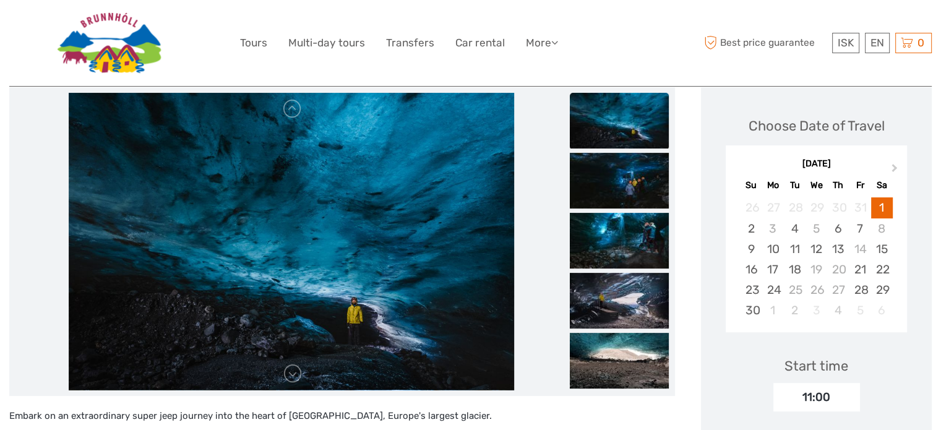
scroll to position [186, 0]
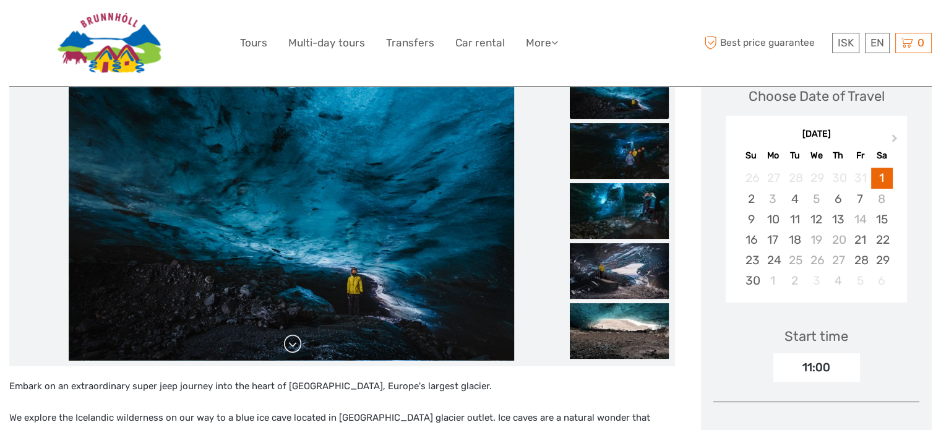
click at [302, 346] on link at bounding box center [293, 344] width 20 height 20
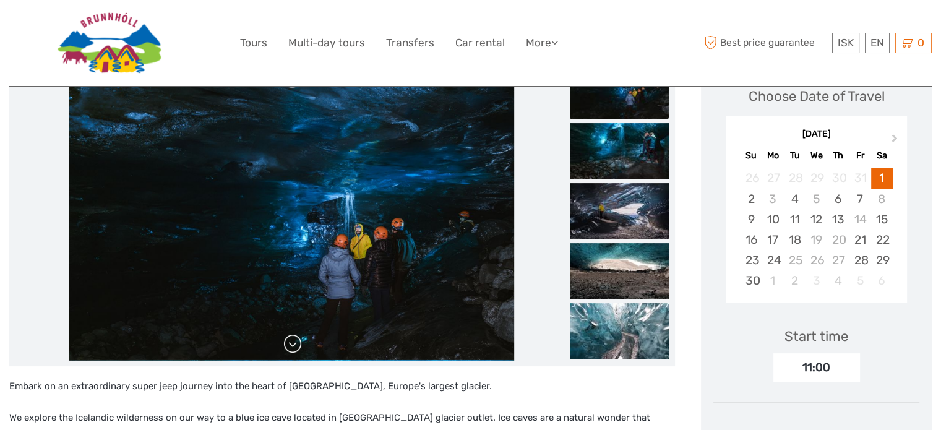
click at [302, 346] on link at bounding box center [293, 344] width 20 height 20
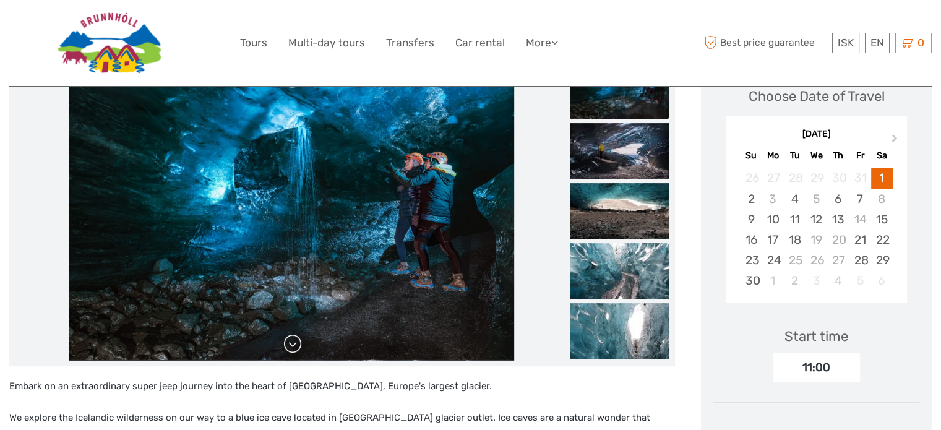
click at [302, 346] on link at bounding box center [293, 344] width 20 height 20
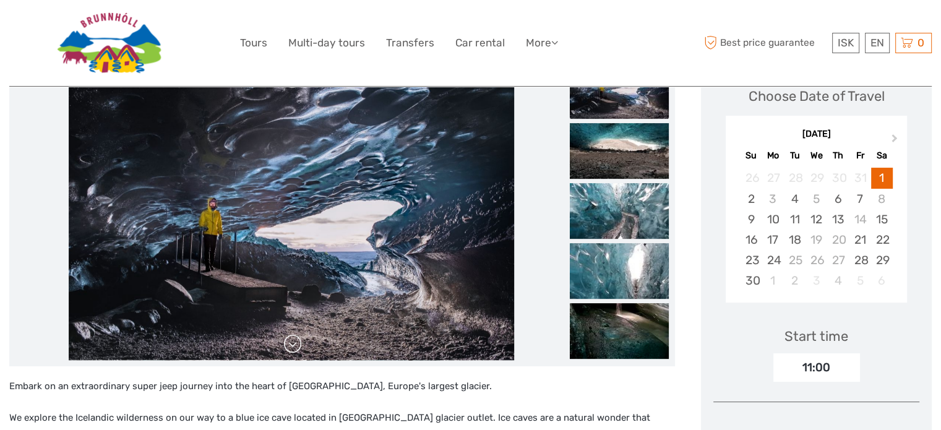
click at [302, 346] on link at bounding box center [293, 344] width 20 height 20
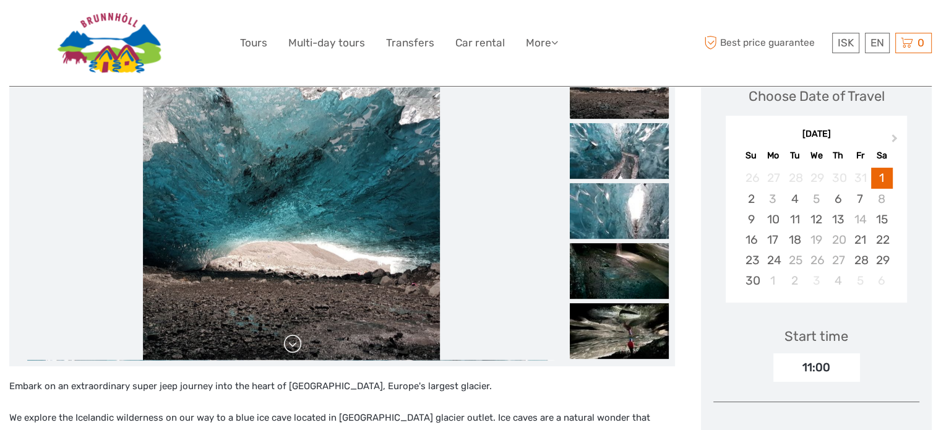
click at [300, 344] on link at bounding box center [293, 344] width 20 height 20
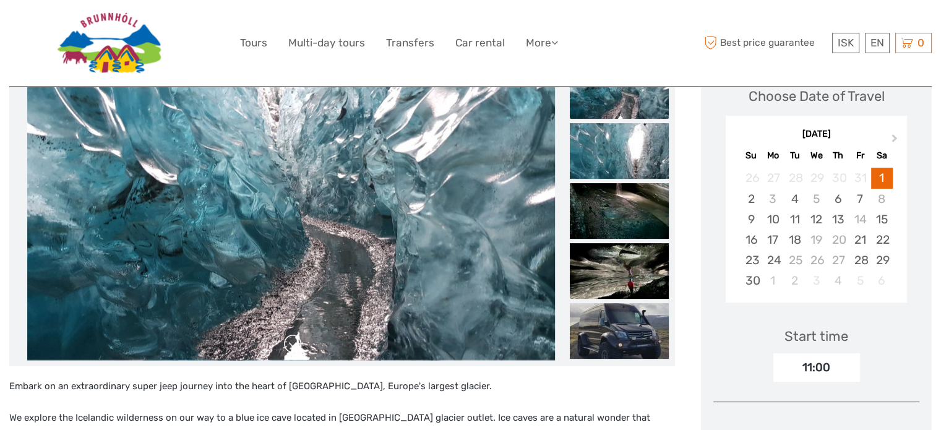
click at [300, 344] on link at bounding box center [293, 344] width 20 height 20
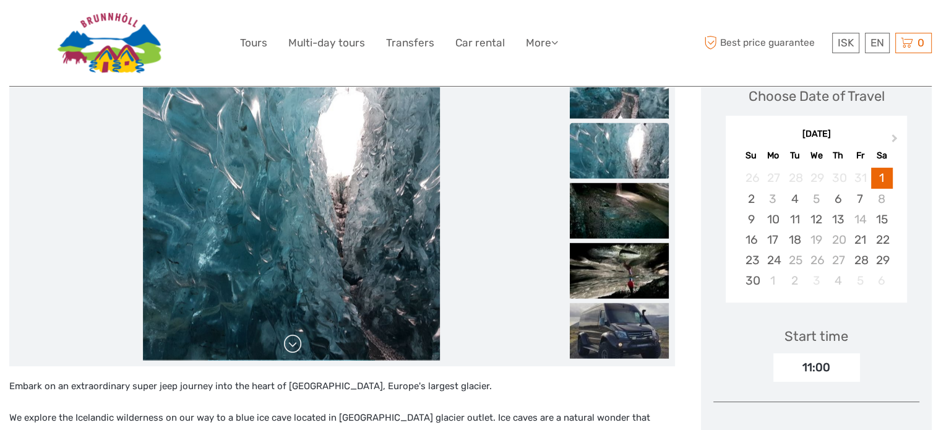
click at [300, 344] on link at bounding box center [293, 344] width 20 height 20
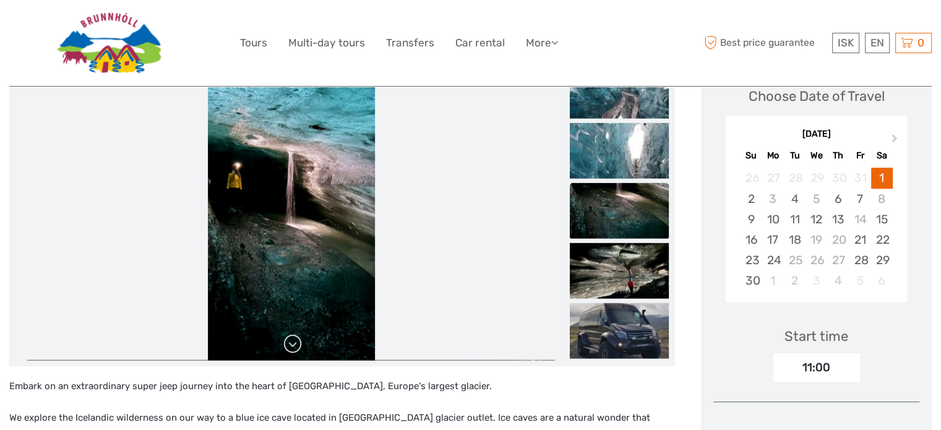
click at [300, 344] on link at bounding box center [293, 344] width 20 height 20
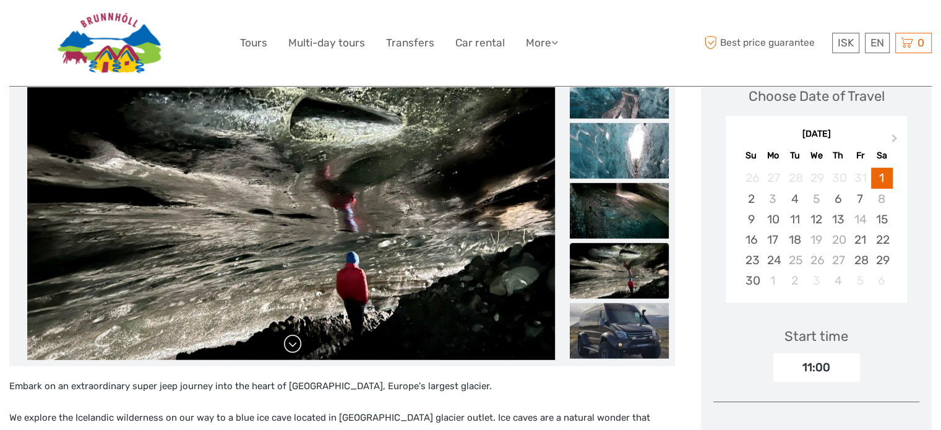
click at [300, 344] on link at bounding box center [293, 344] width 20 height 20
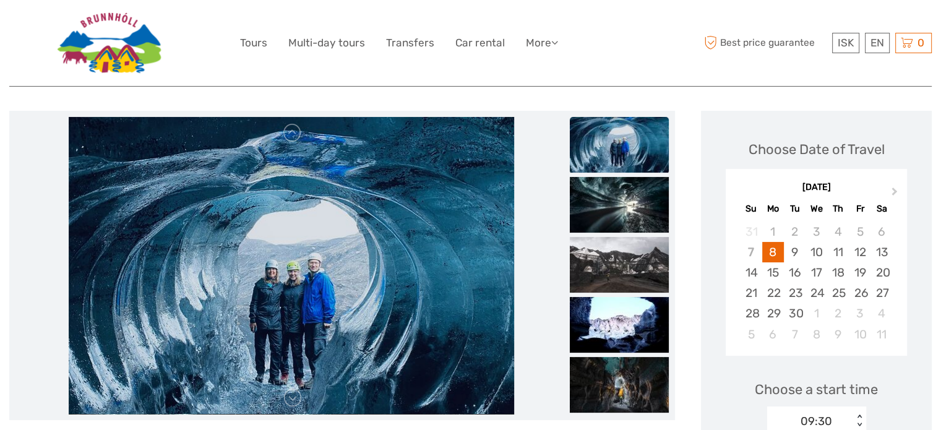
scroll to position [124, 0]
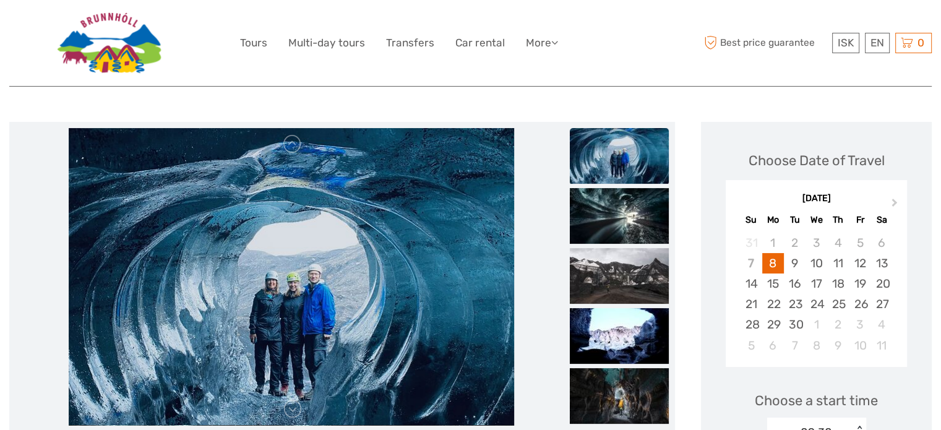
click at [602, 171] on img at bounding box center [619, 156] width 99 height 56
click at [589, 204] on img at bounding box center [619, 216] width 99 height 56
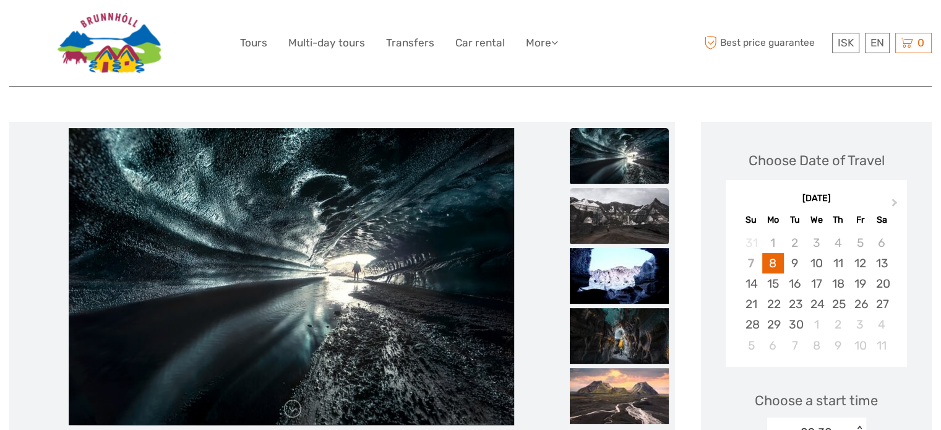
click at [581, 215] on img at bounding box center [619, 216] width 99 height 56
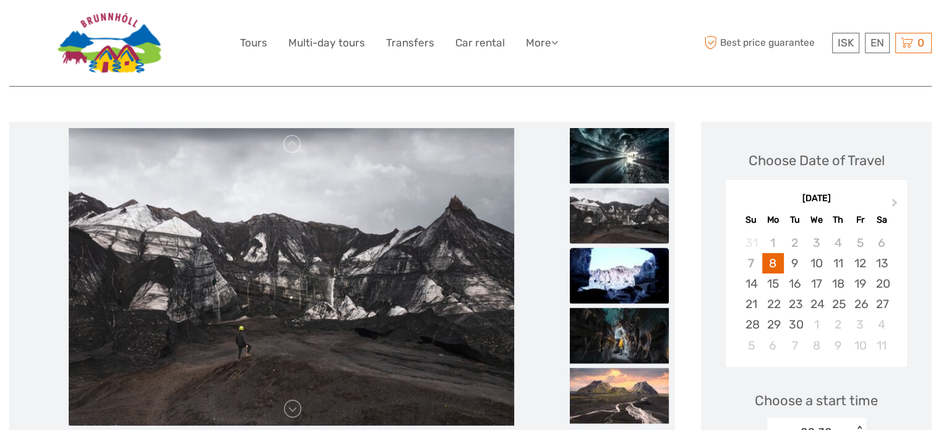
click at [601, 268] on img at bounding box center [619, 275] width 99 height 56
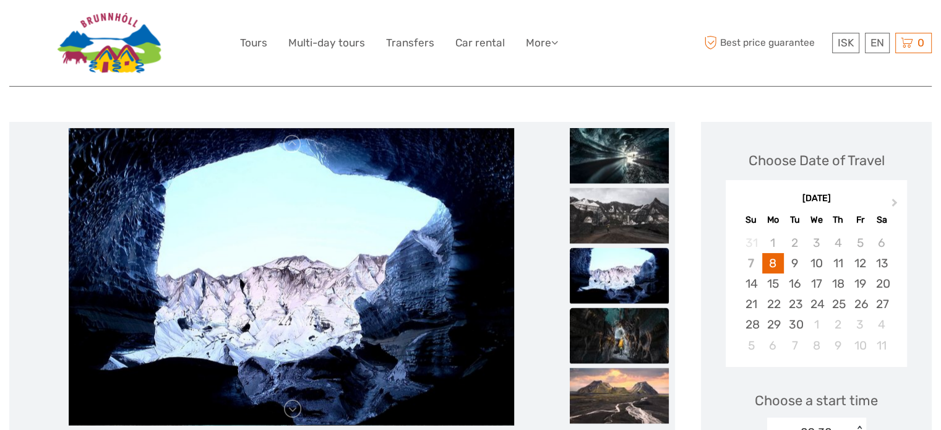
click at [607, 309] on img at bounding box center [619, 335] width 99 height 56
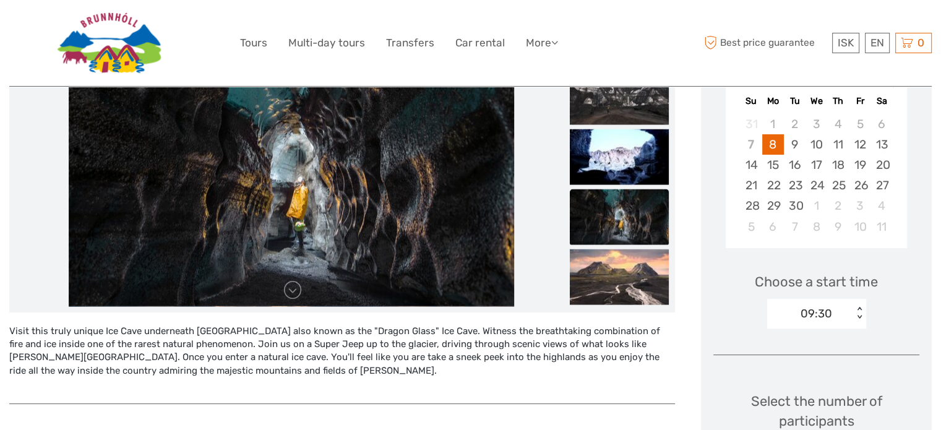
scroll to position [247, 0]
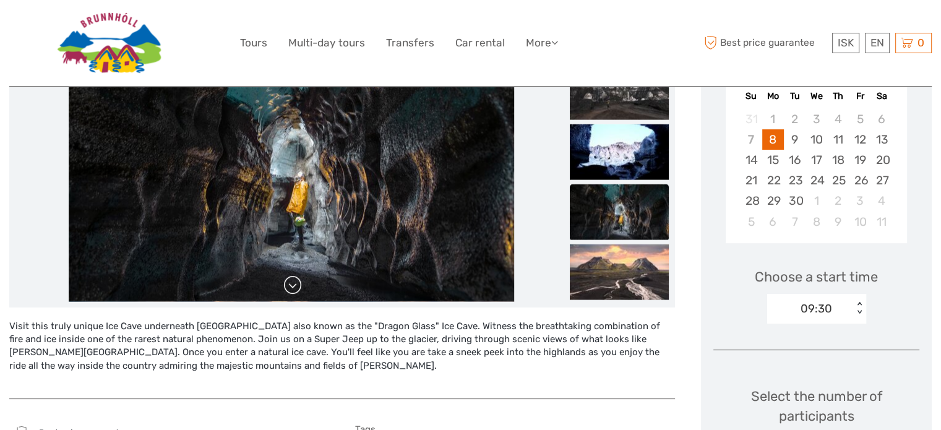
click at [294, 294] on link at bounding box center [293, 285] width 20 height 20
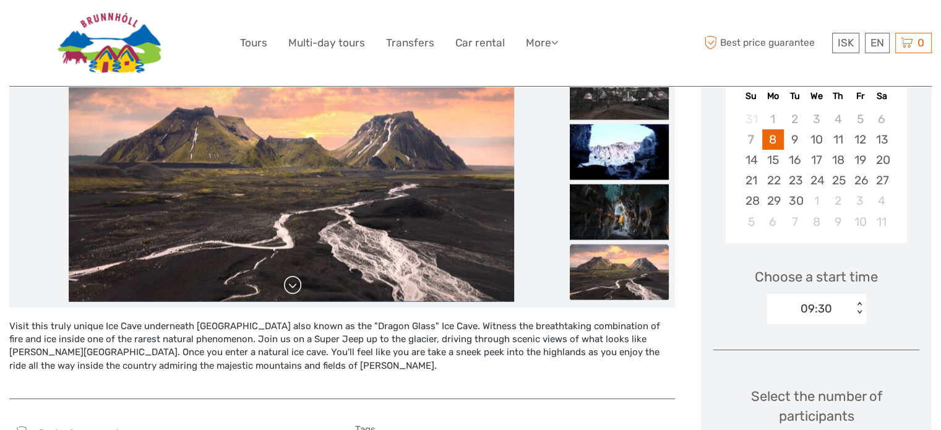
click at [294, 294] on link at bounding box center [293, 285] width 20 height 20
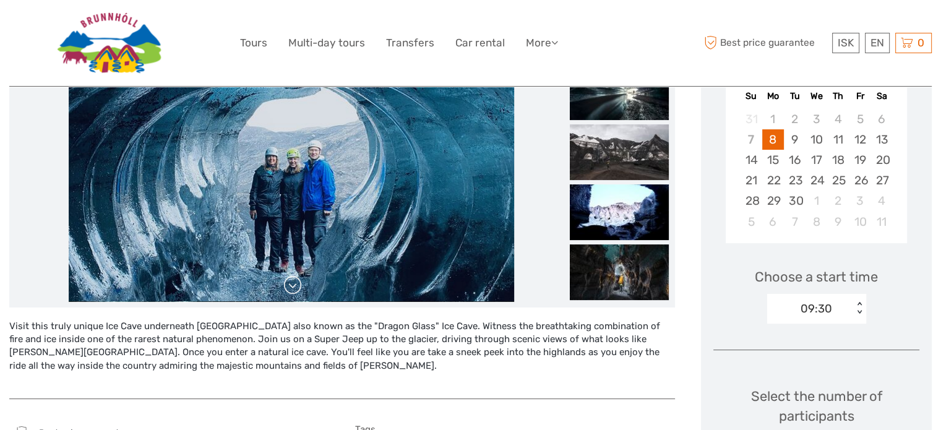
click at [291, 286] on link at bounding box center [293, 285] width 20 height 20
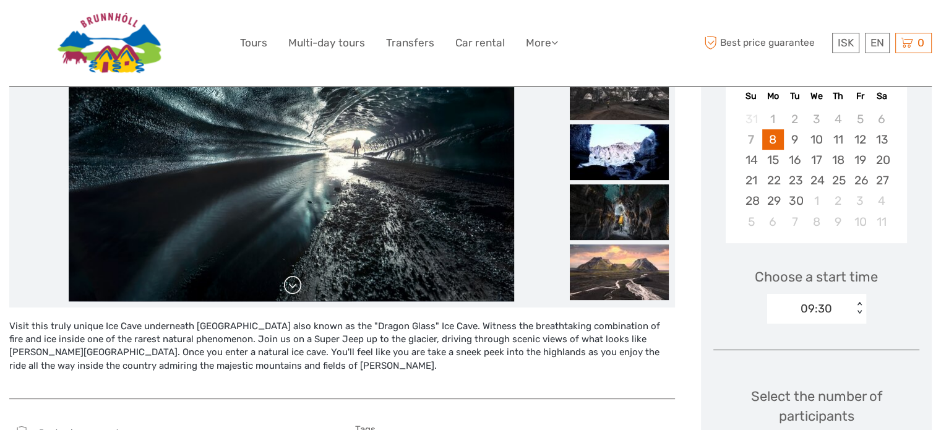
click at [291, 286] on link at bounding box center [293, 285] width 20 height 20
